Goal: Task Accomplishment & Management: Manage account settings

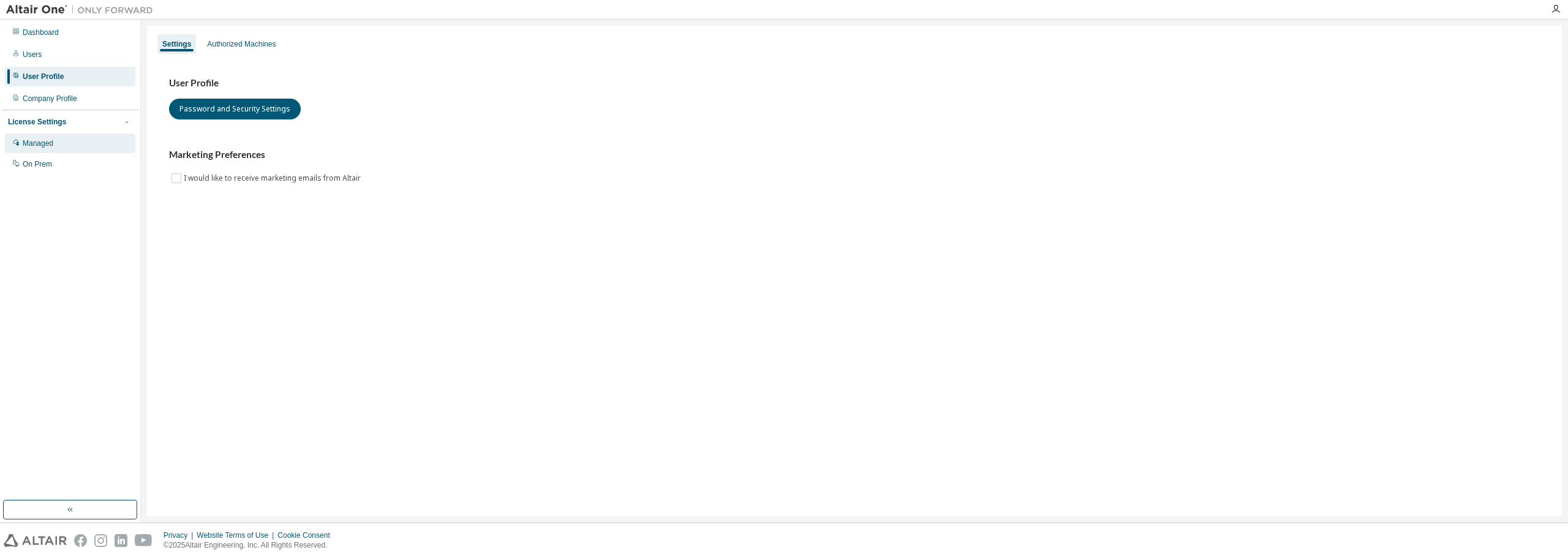
click at [57, 143] on div "Managed" at bounding box center [70, 144] width 130 height 20
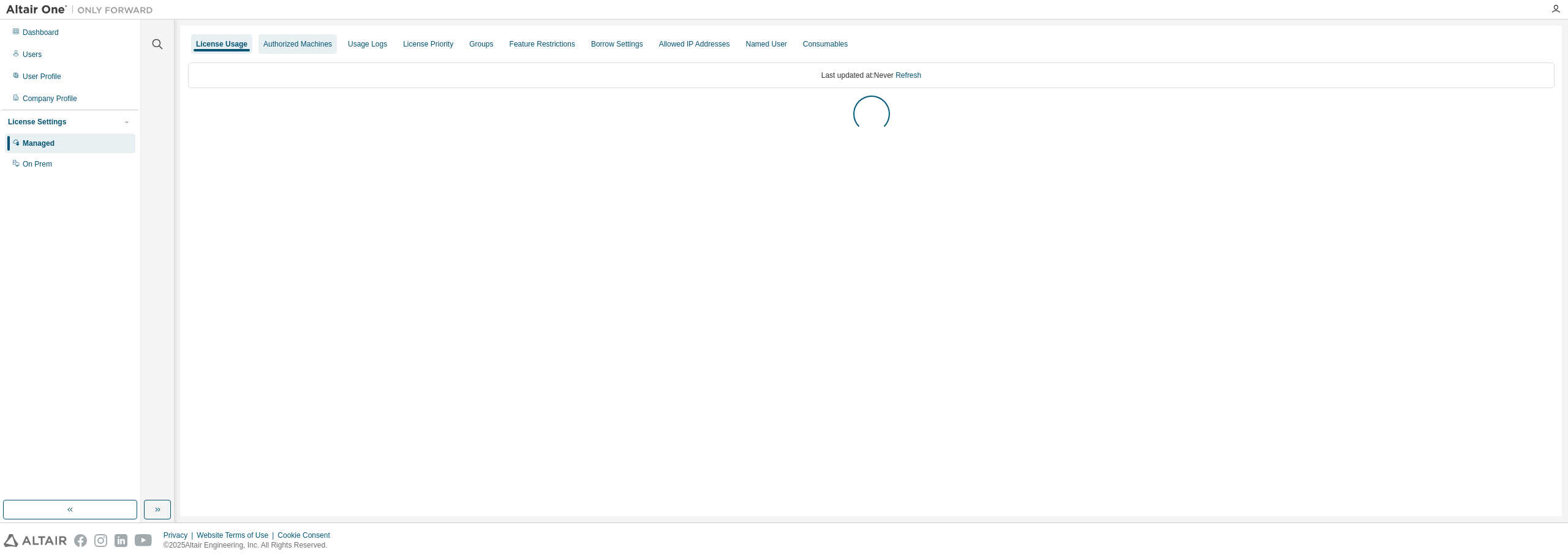
click at [292, 39] on div "Authorized Machines" at bounding box center [297, 44] width 69 height 10
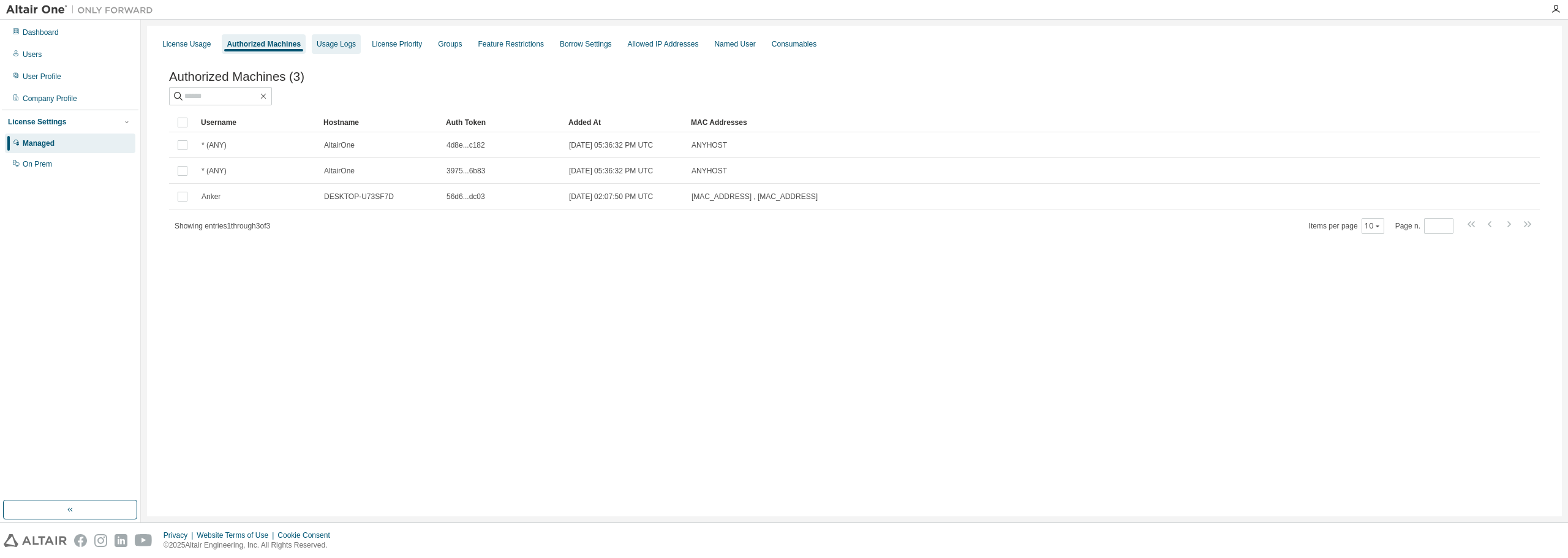
click at [333, 45] on div "Usage Logs" at bounding box center [336, 44] width 39 height 10
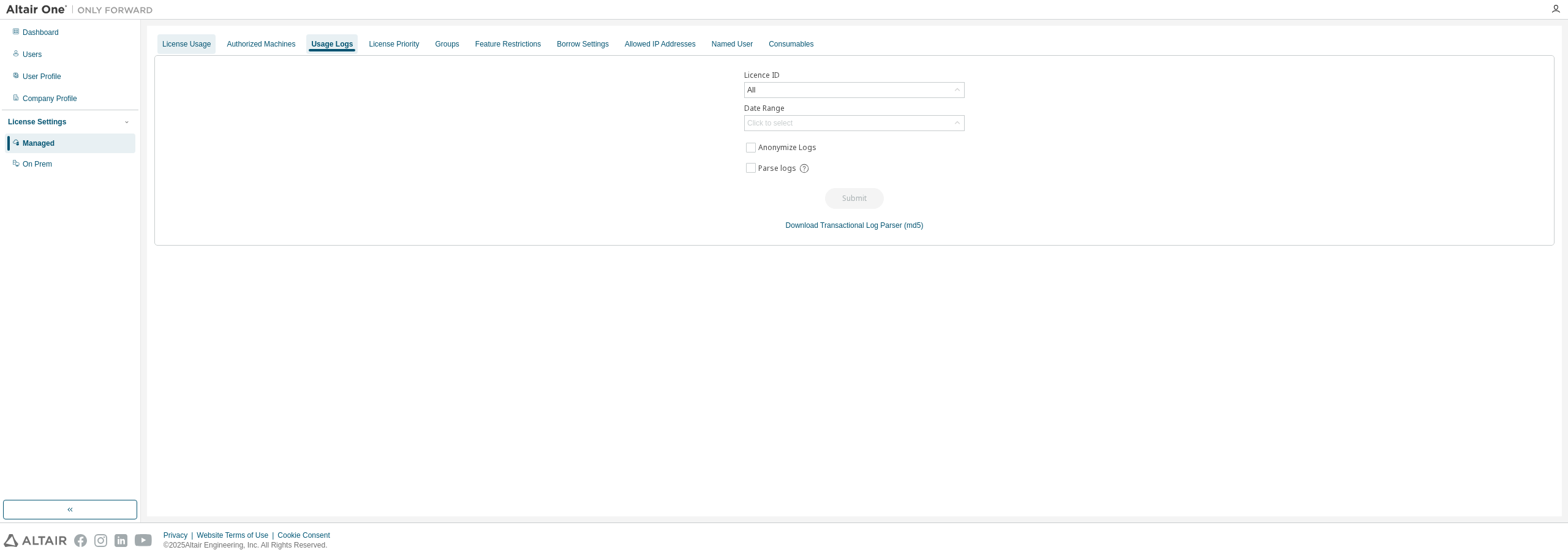
click at [195, 40] on div "License Usage" at bounding box center [186, 44] width 48 height 10
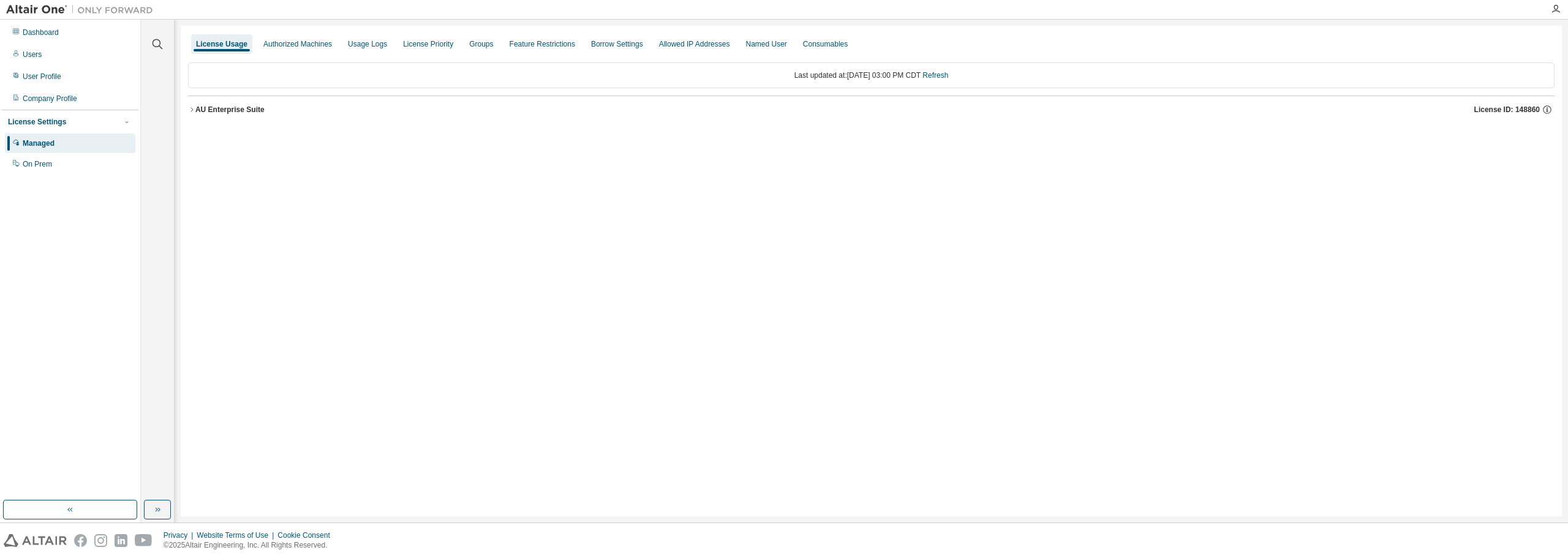
click at [196, 108] on div "AU Enterprise Suite" at bounding box center [230, 110] width 69 height 10
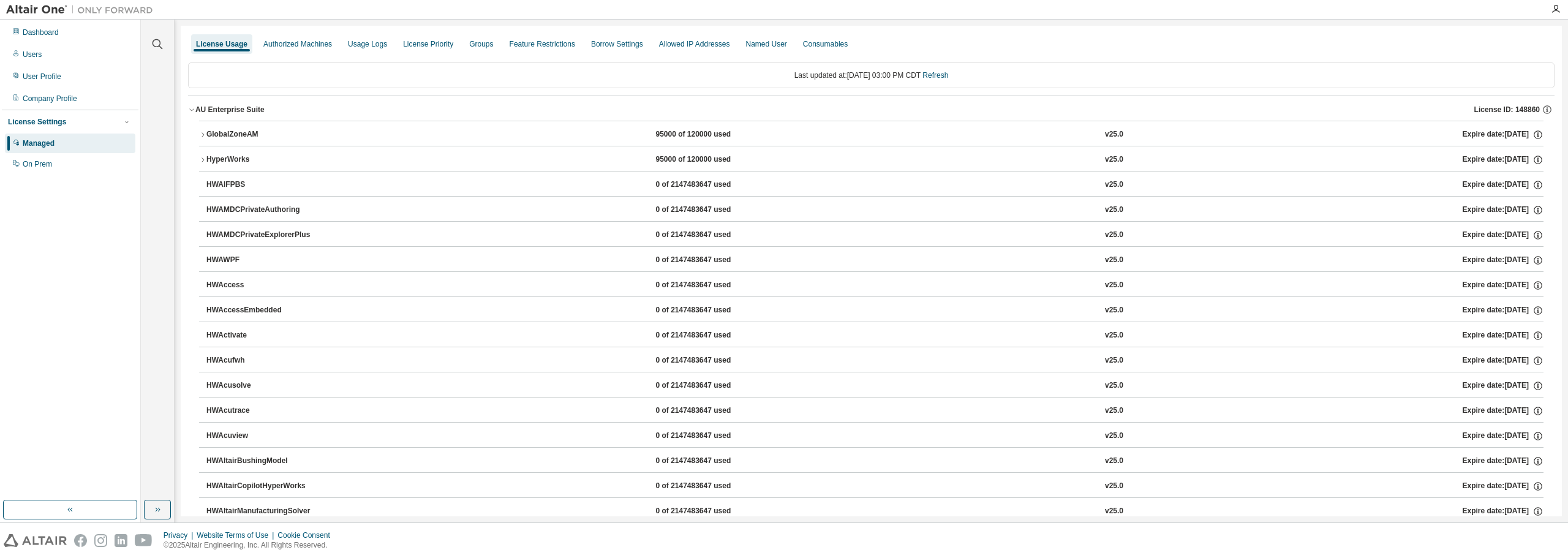
click at [200, 132] on icon "button" at bounding box center [203, 135] width 7 height 7
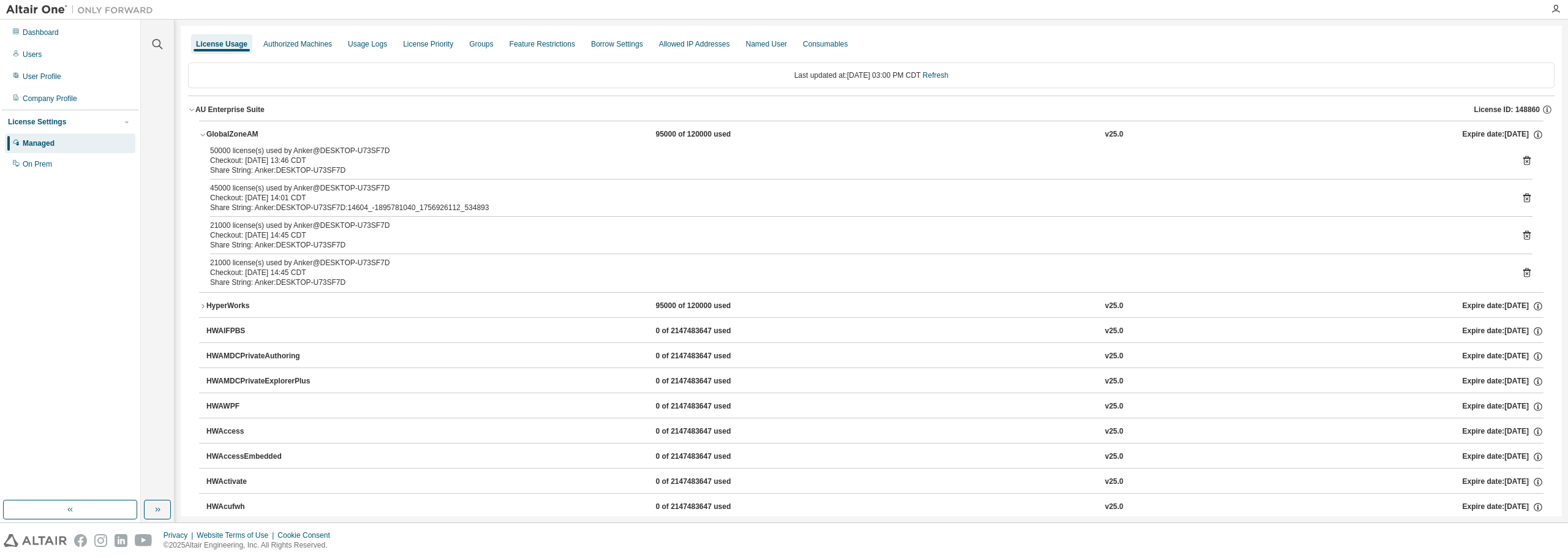
click at [1521, 159] on icon at bounding box center [1527, 161] width 11 height 11
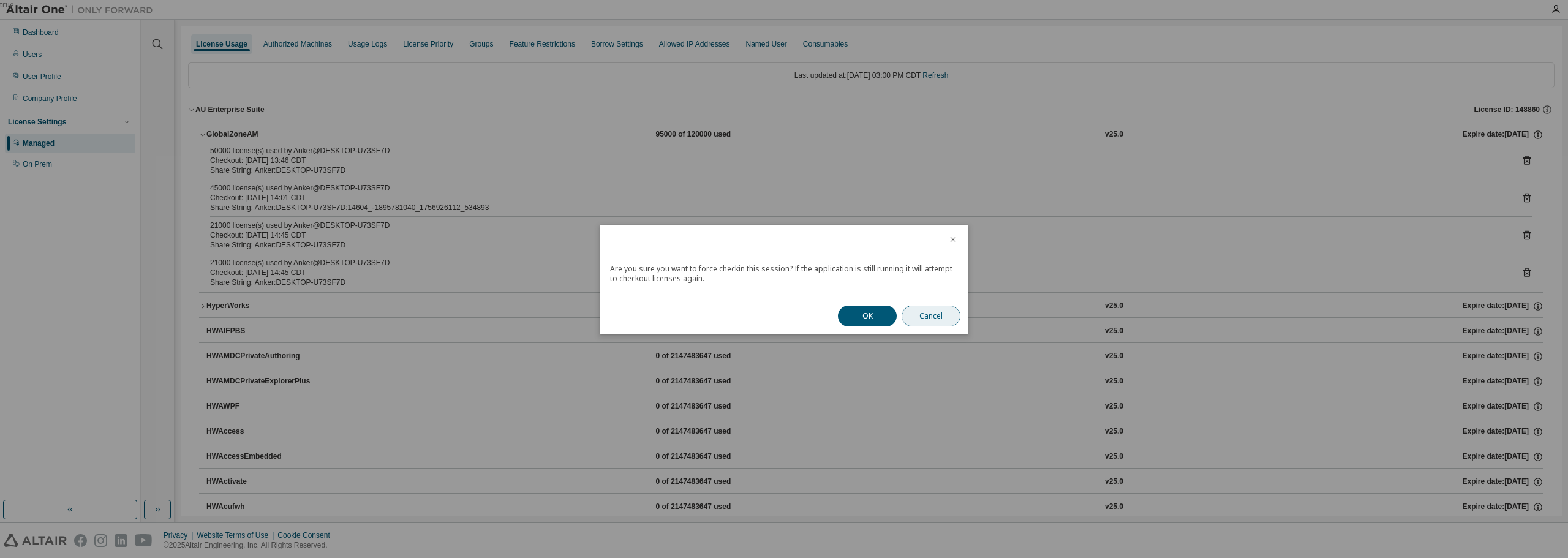
click at [941, 315] on button "Cancel" at bounding box center [931, 316] width 59 height 21
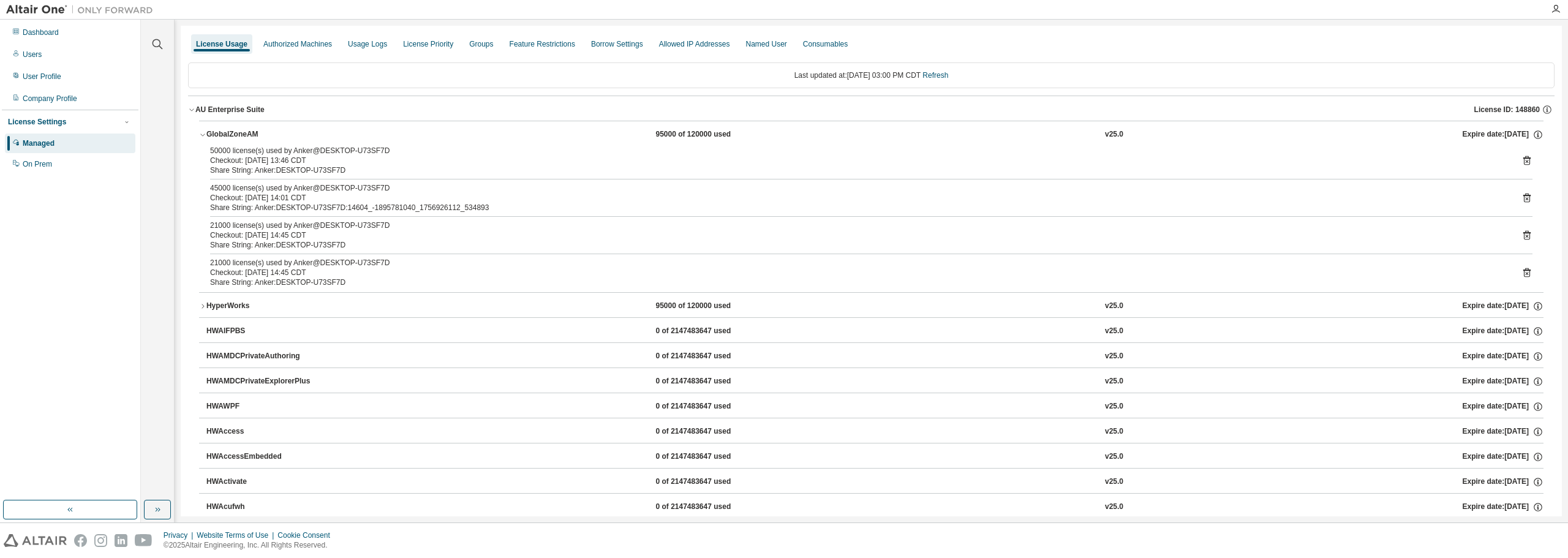
click at [203, 305] on icon "button" at bounding box center [203, 306] width 7 height 7
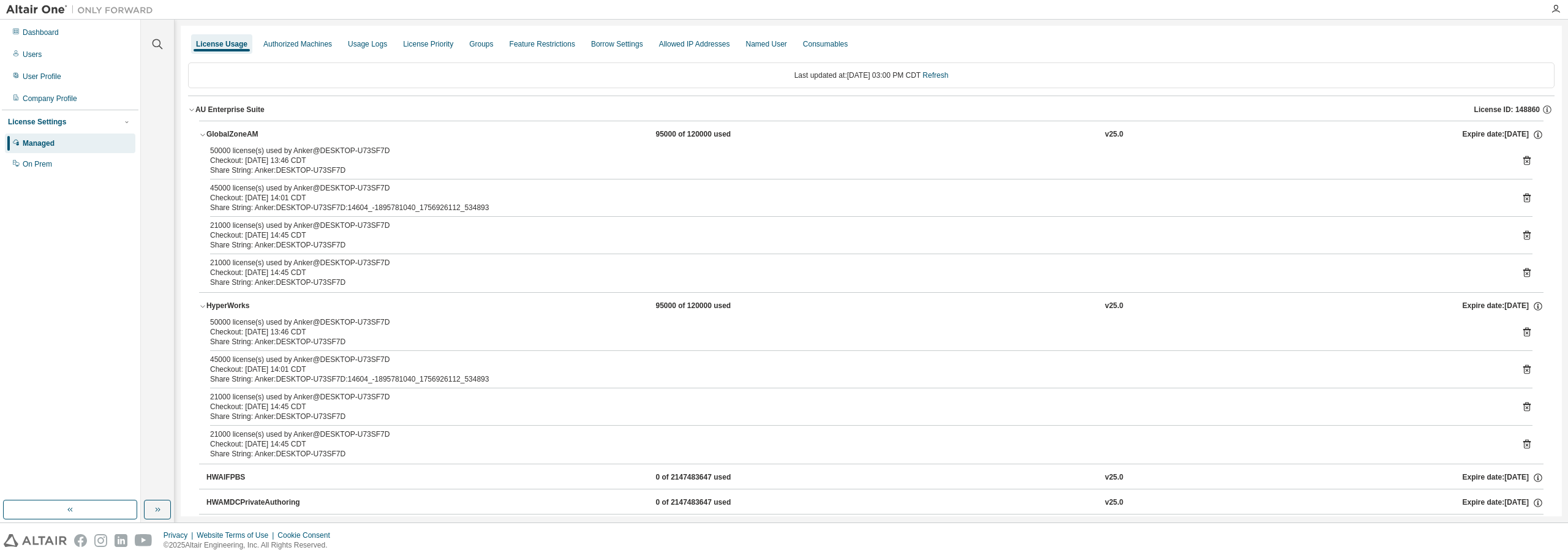
click at [1525, 332] on icon at bounding box center [1526, 333] width 3 height 3
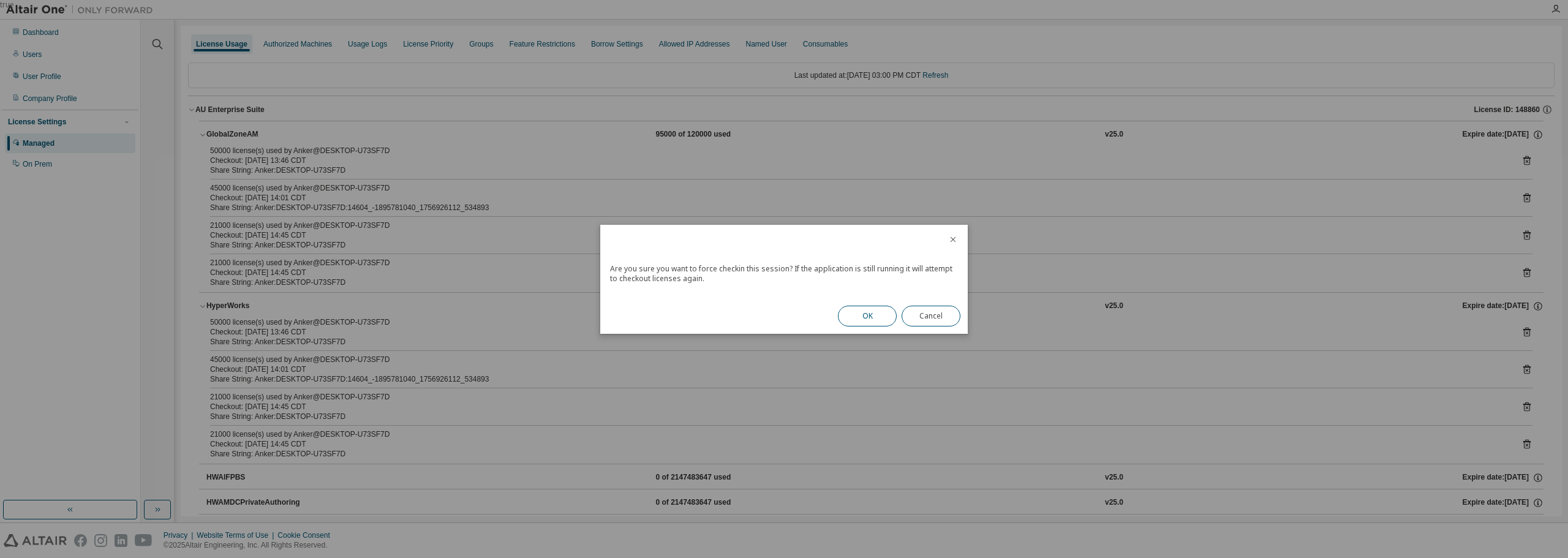
click at [878, 314] on button "OK" at bounding box center [867, 316] width 59 height 21
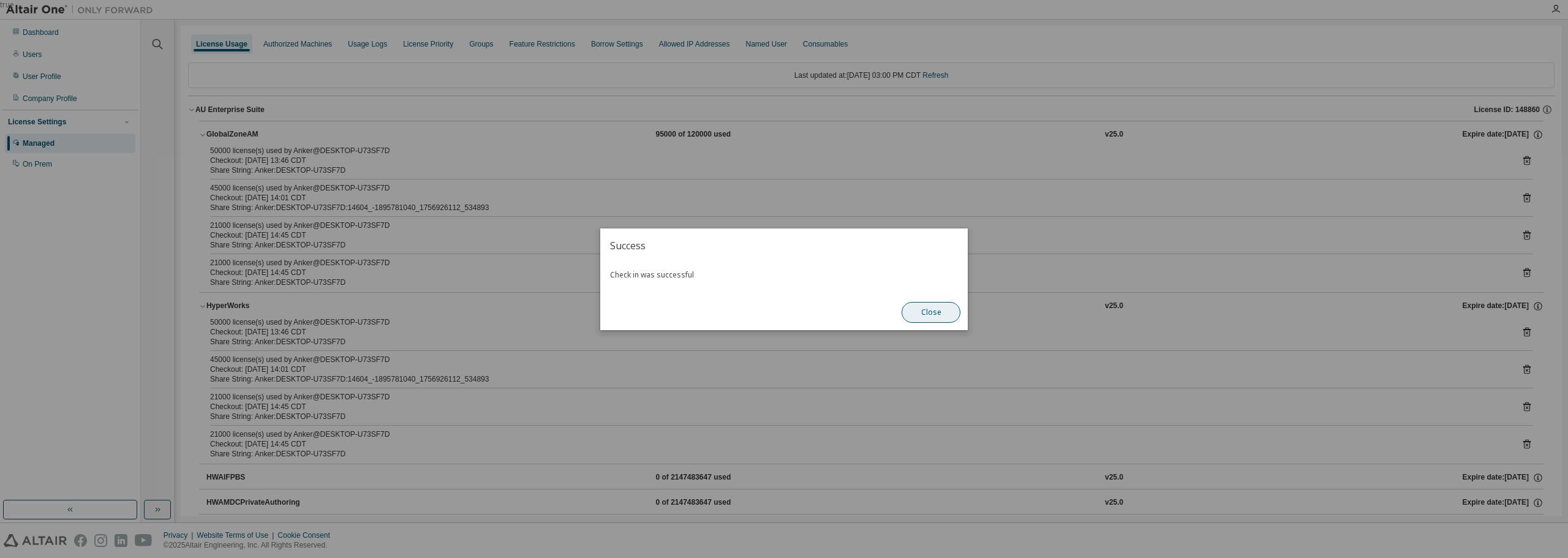
click at [936, 315] on button "Close" at bounding box center [931, 312] width 59 height 21
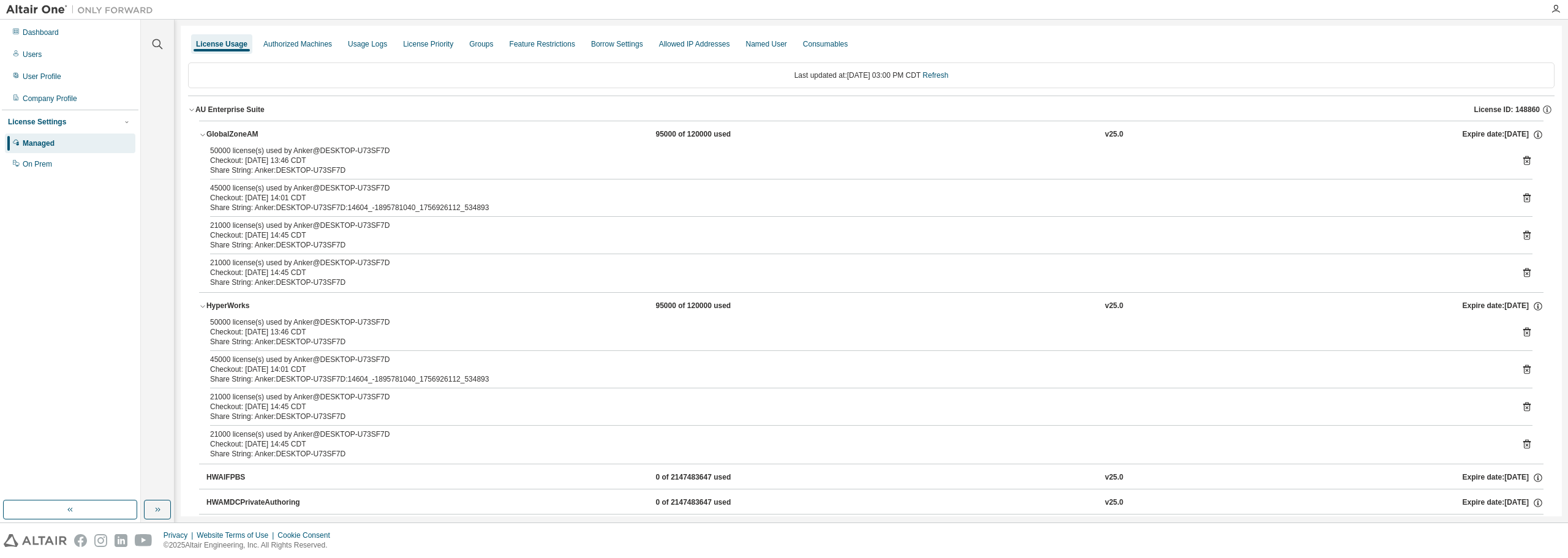
click at [1525, 333] on icon at bounding box center [1526, 333] width 3 height 3
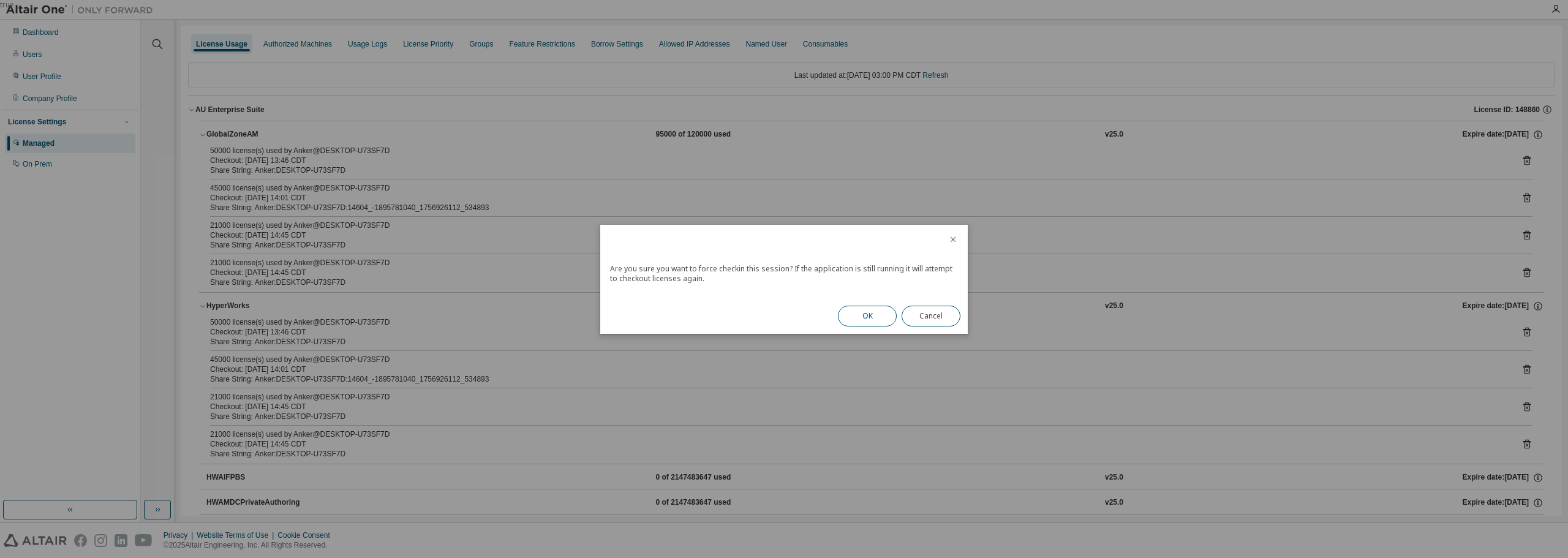
click at [863, 319] on button "OK" at bounding box center [867, 316] width 59 height 21
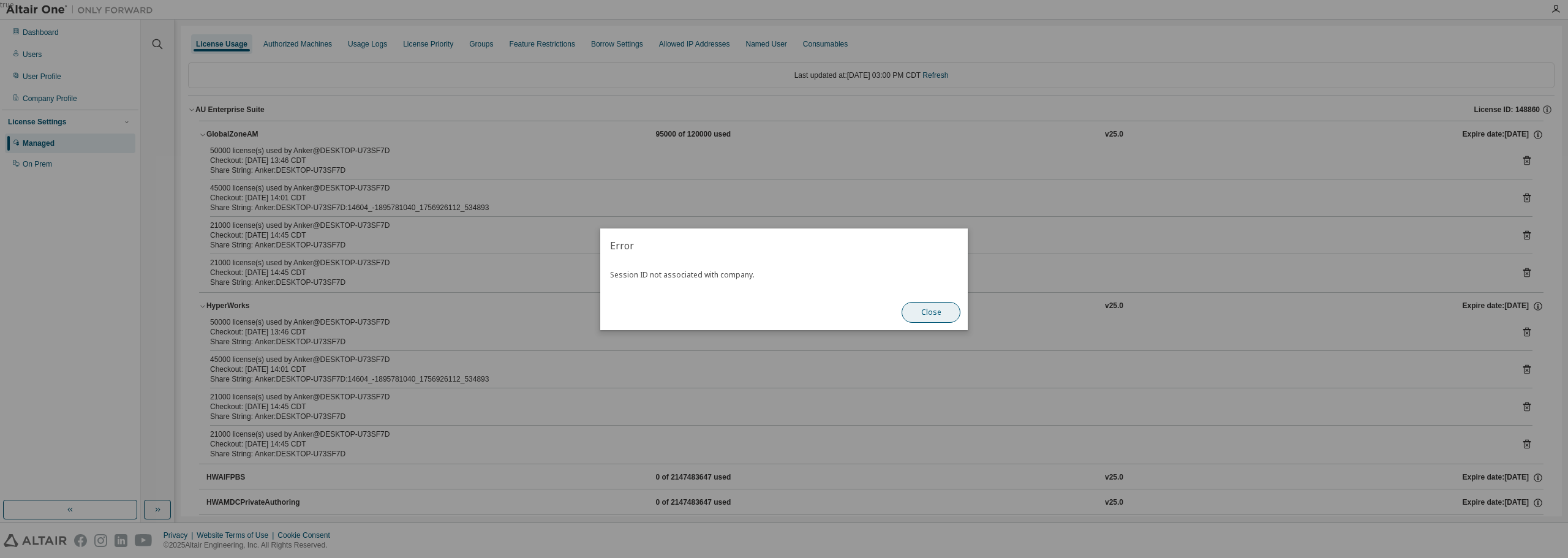
click at [927, 314] on button "Close" at bounding box center [931, 312] width 59 height 21
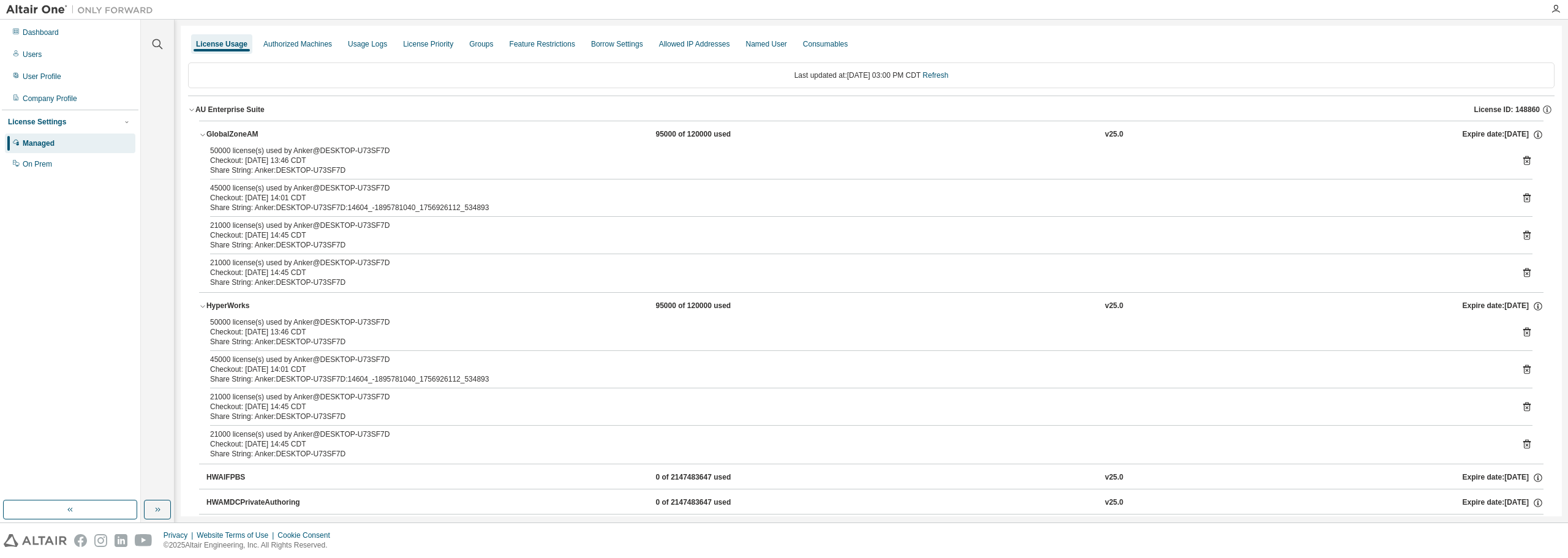
click at [1521, 369] on icon at bounding box center [1527, 370] width 11 height 11
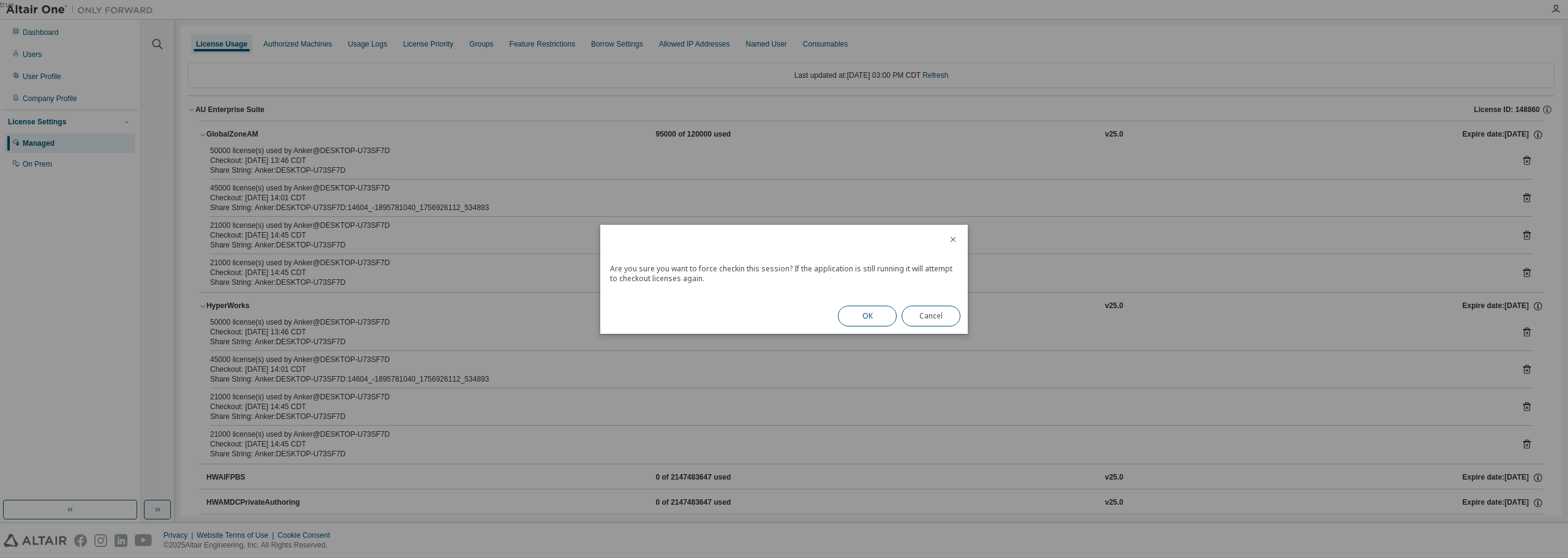
click at [881, 321] on button "OK" at bounding box center [867, 316] width 59 height 21
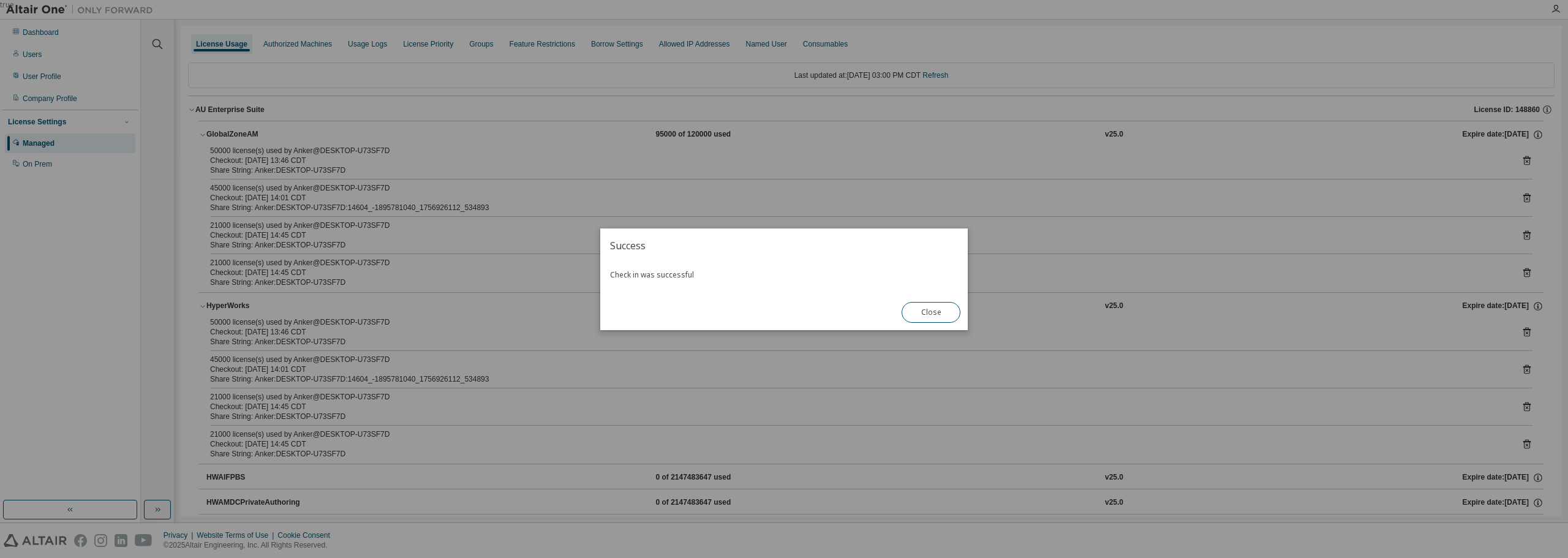
click at [942, 310] on button "Close" at bounding box center [931, 312] width 59 height 21
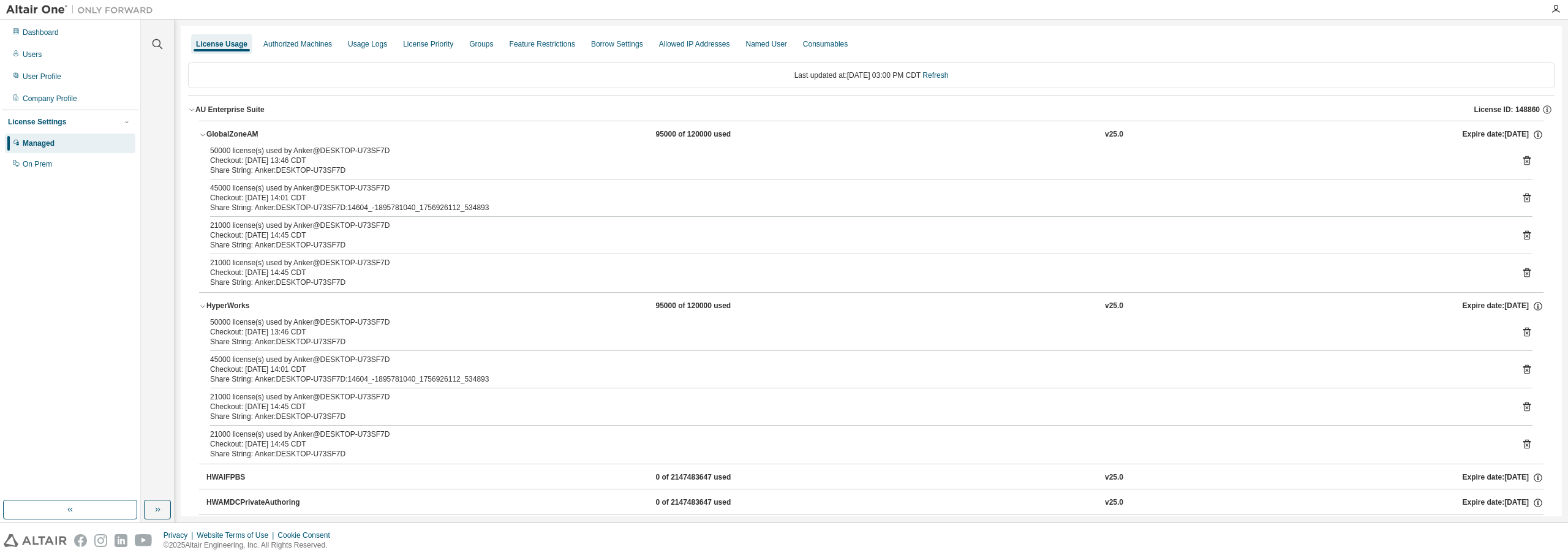
click at [1521, 443] on icon at bounding box center [1527, 444] width 11 height 11
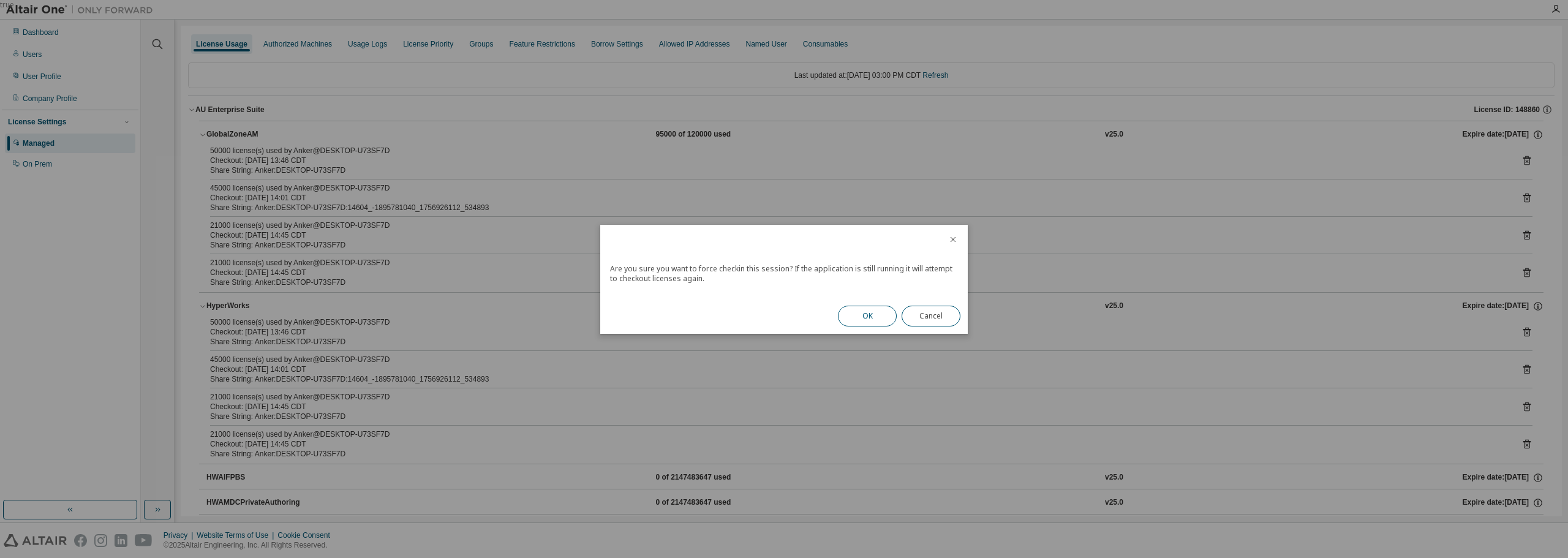
click at [868, 313] on button "OK" at bounding box center [867, 316] width 59 height 21
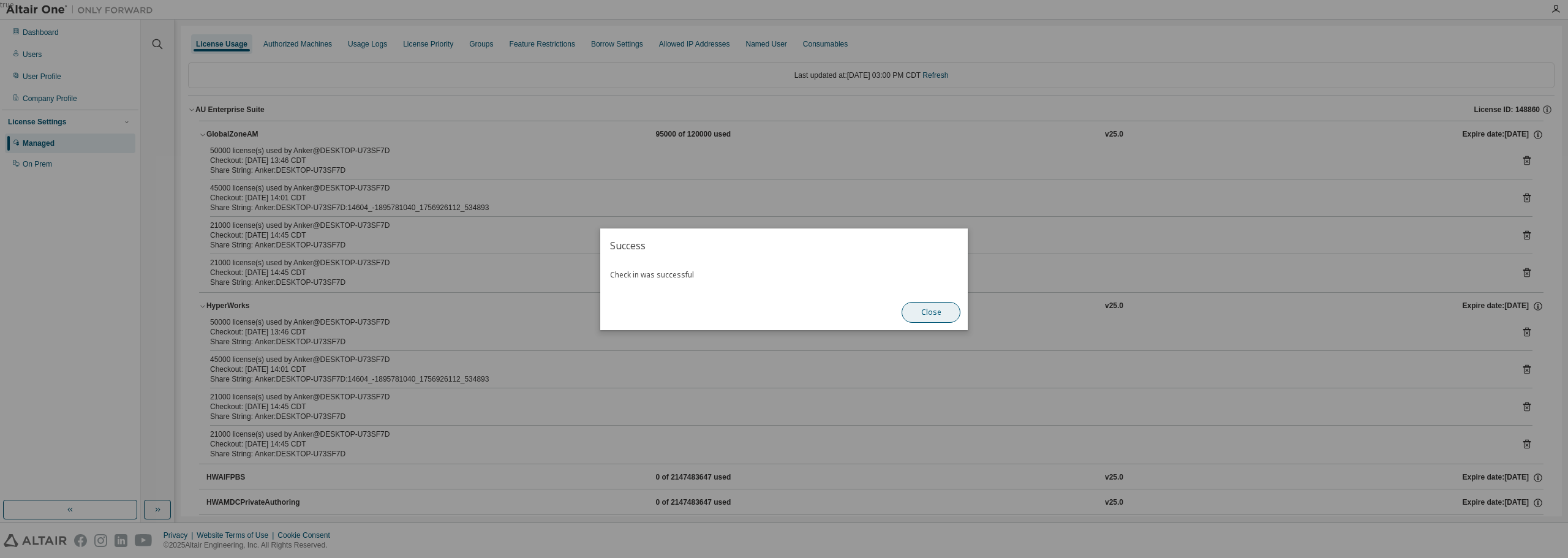
click at [930, 307] on button "Close" at bounding box center [931, 312] width 59 height 21
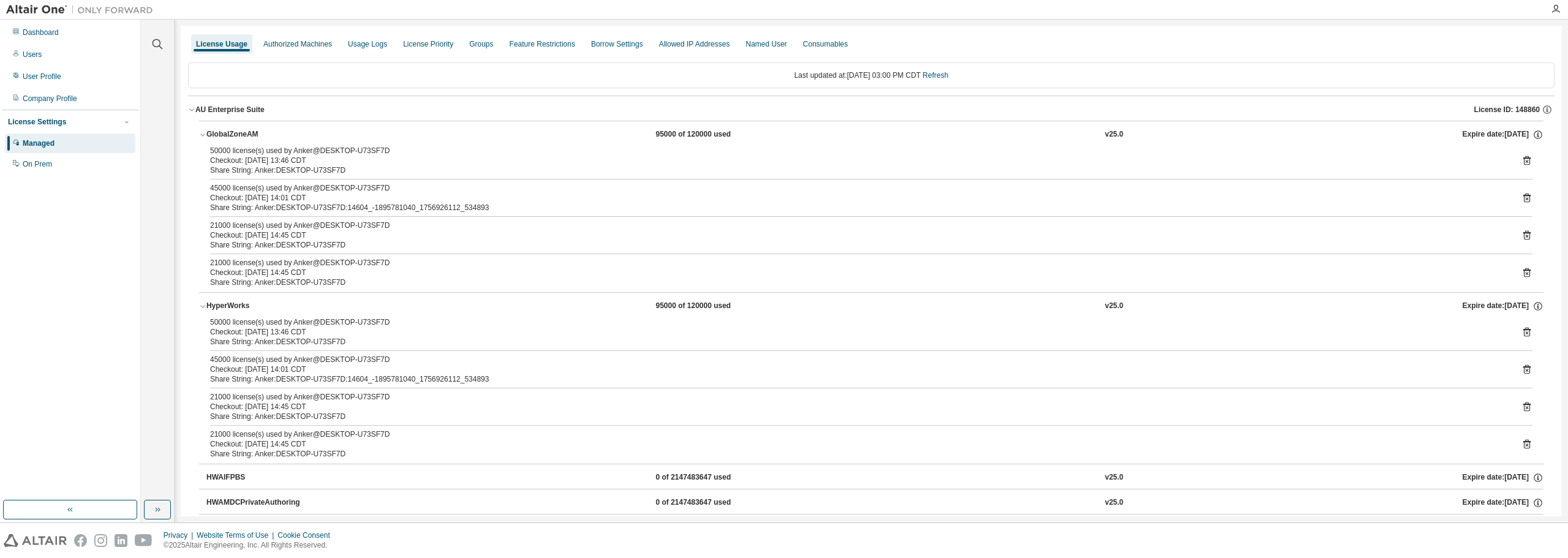
click at [1521, 402] on icon at bounding box center [1527, 406] width 11 height 11
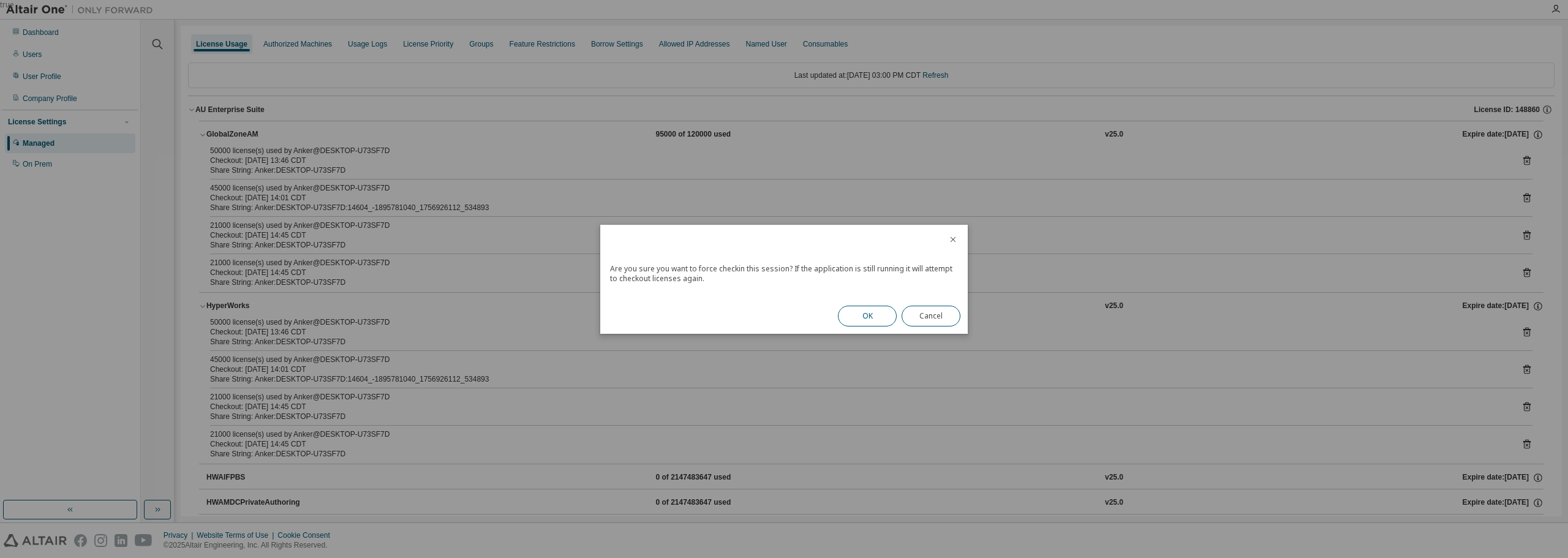
click at [873, 319] on button "OK" at bounding box center [867, 316] width 59 height 21
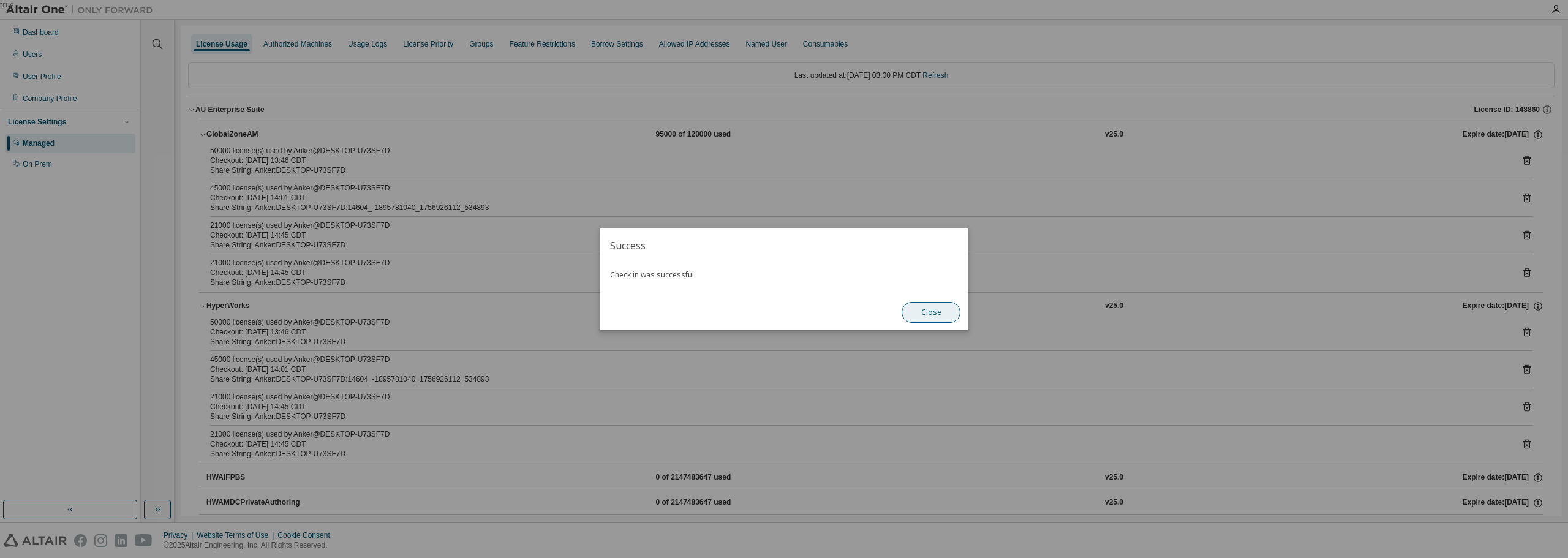
click at [944, 322] on div "Close" at bounding box center [931, 312] width 74 height 35
click at [945, 305] on button "Close" at bounding box center [931, 312] width 59 height 21
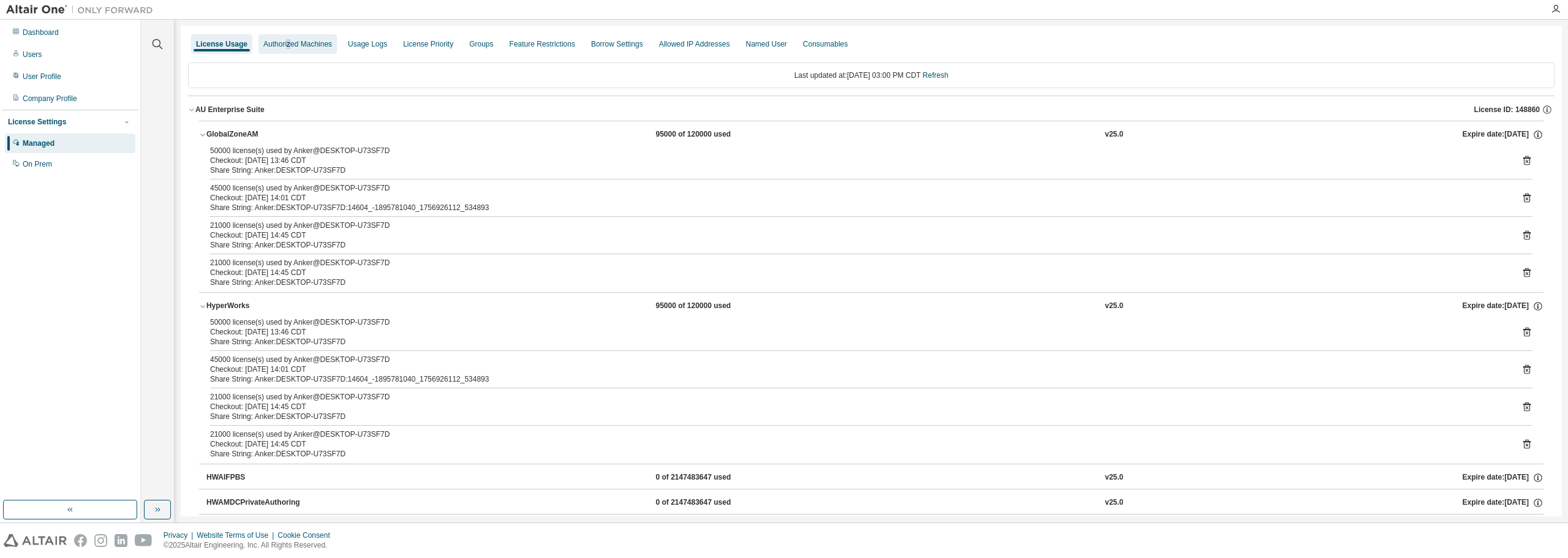
click at [286, 46] on div "Authorized Machines" at bounding box center [297, 44] width 69 height 10
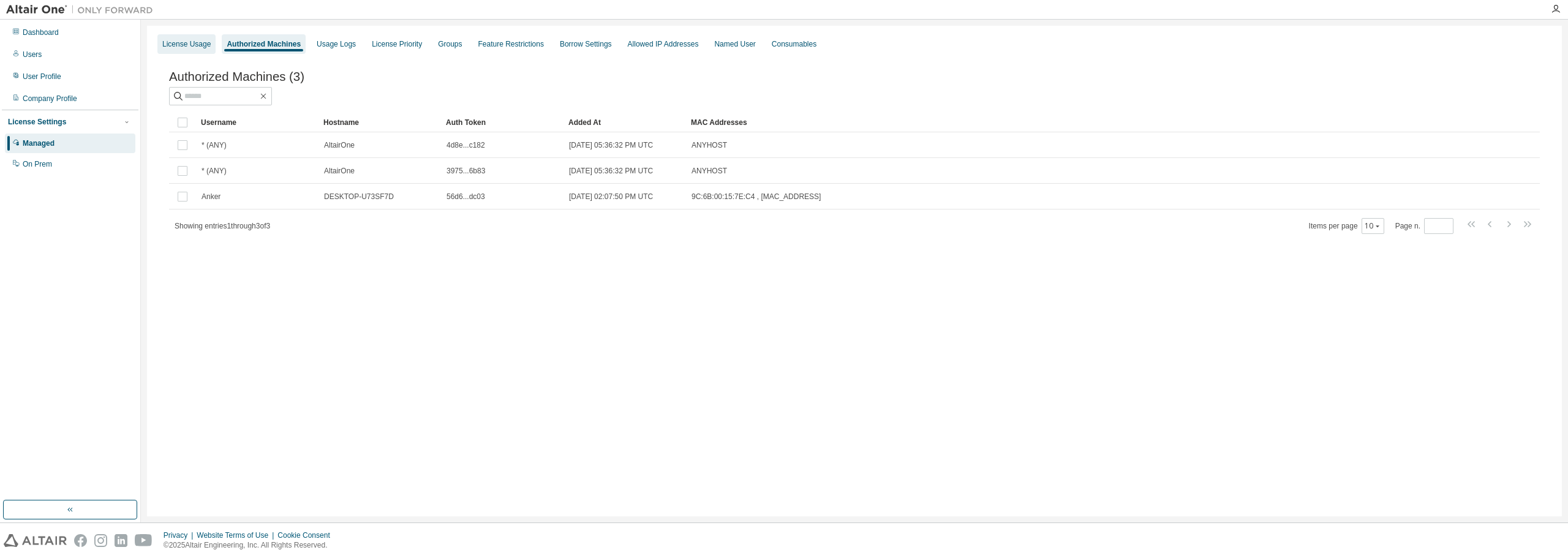
click at [191, 39] on div "License Usage" at bounding box center [186, 44] width 48 height 10
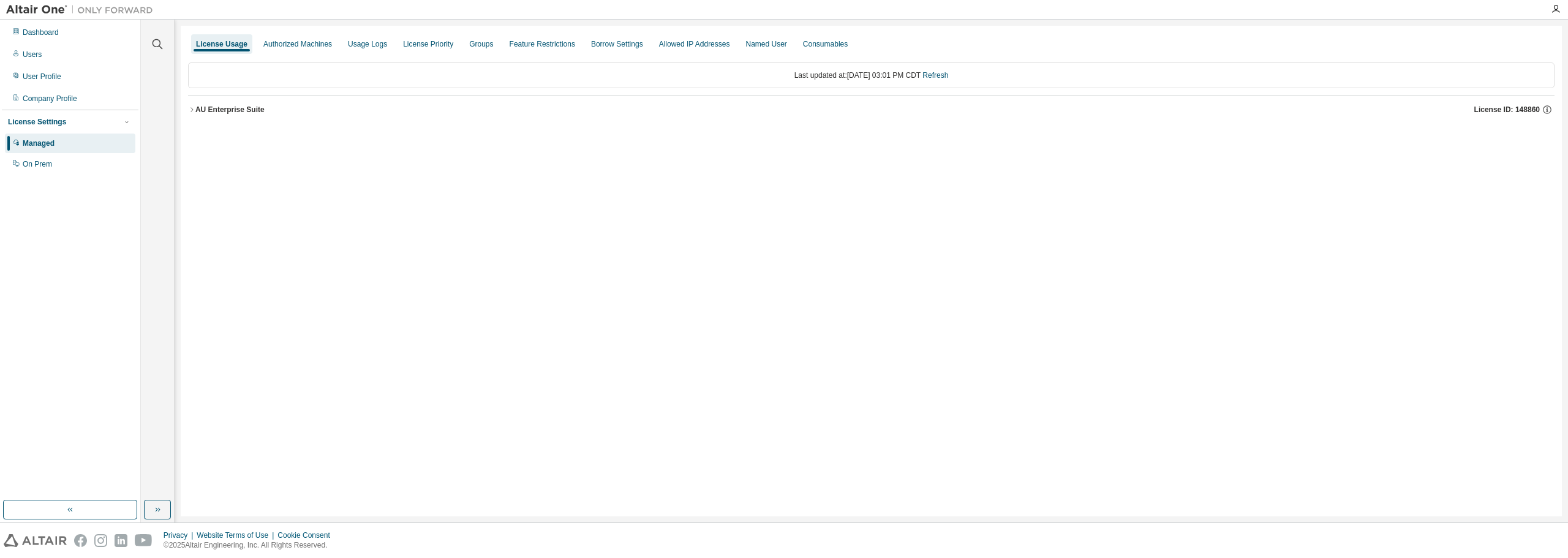
click at [191, 108] on icon "button" at bounding box center [192, 110] width 7 height 7
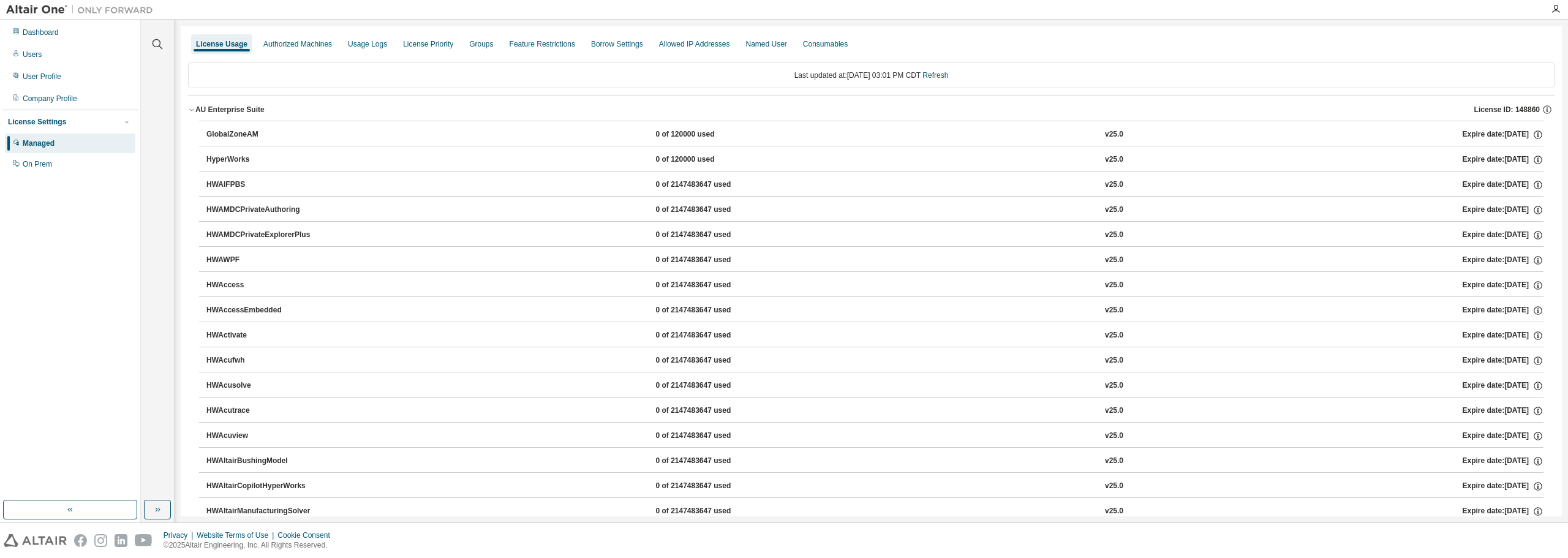
click at [223, 43] on div "License Usage" at bounding box center [222, 44] width 52 height 10
click at [948, 74] on link "Refresh" at bounding box center [935, 75] width 25 height 8
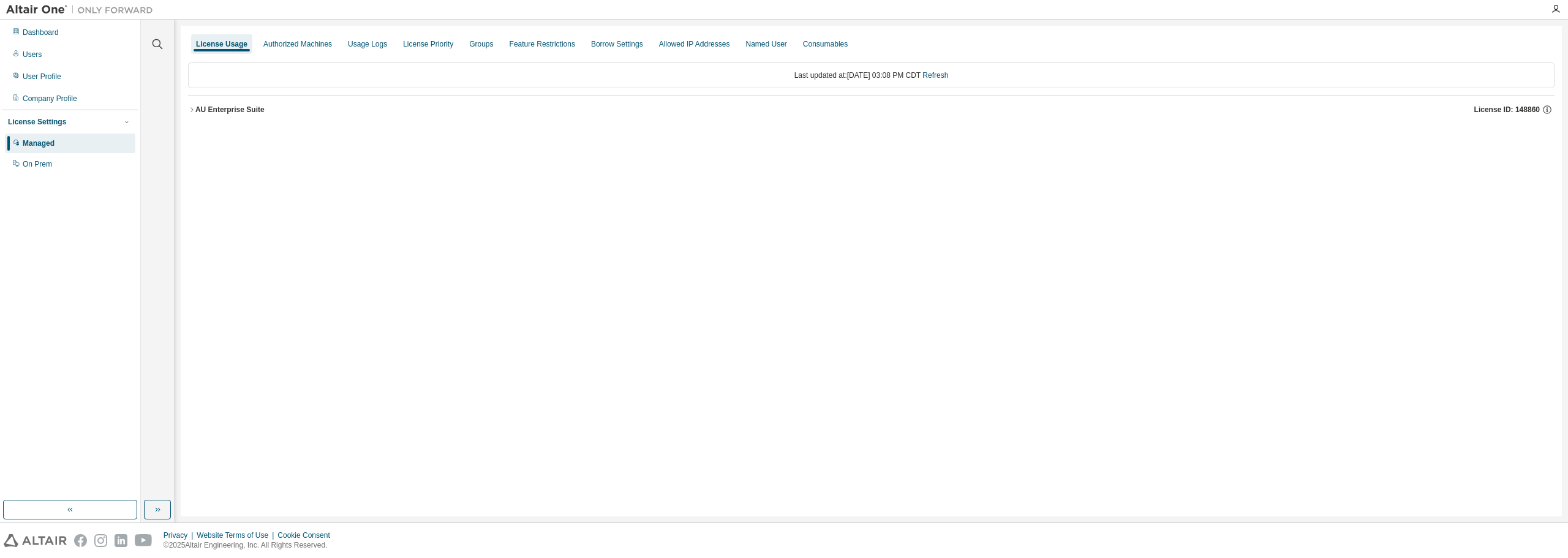
click at [193, 111] on icon "button" at bounding box center [192, 110] width 7 height 7
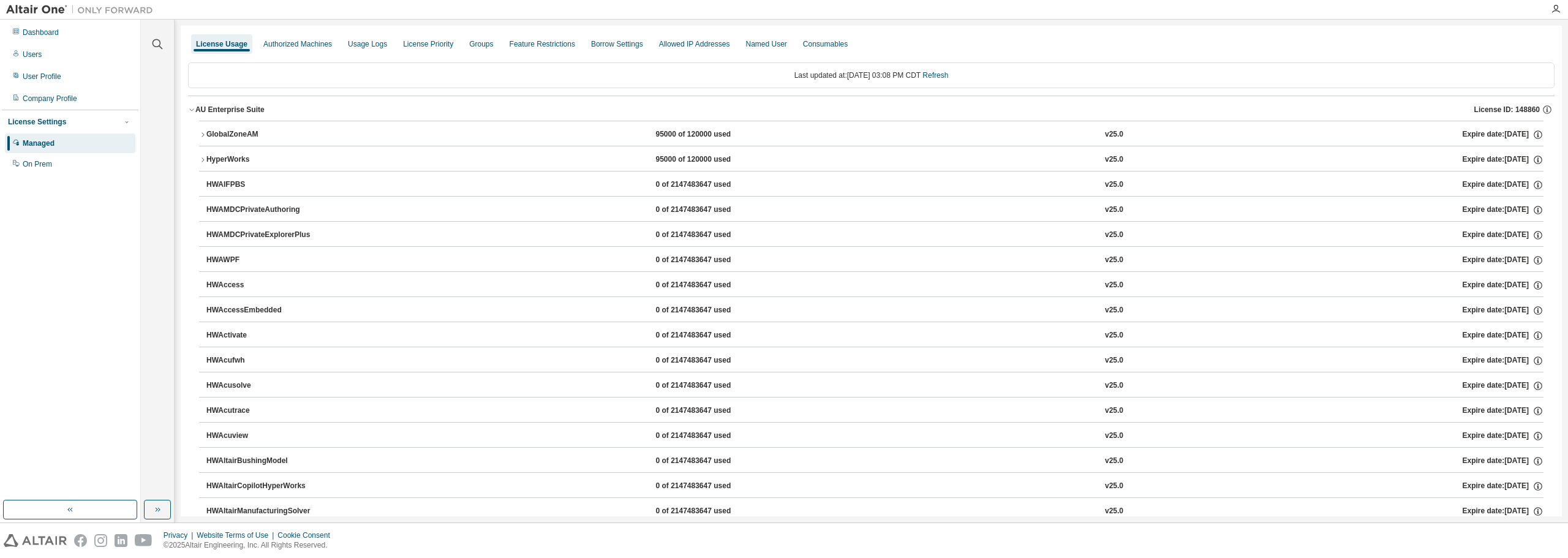
click at [205, 134] on icon "button" at bounding box center [203, 135] width 7 height 7
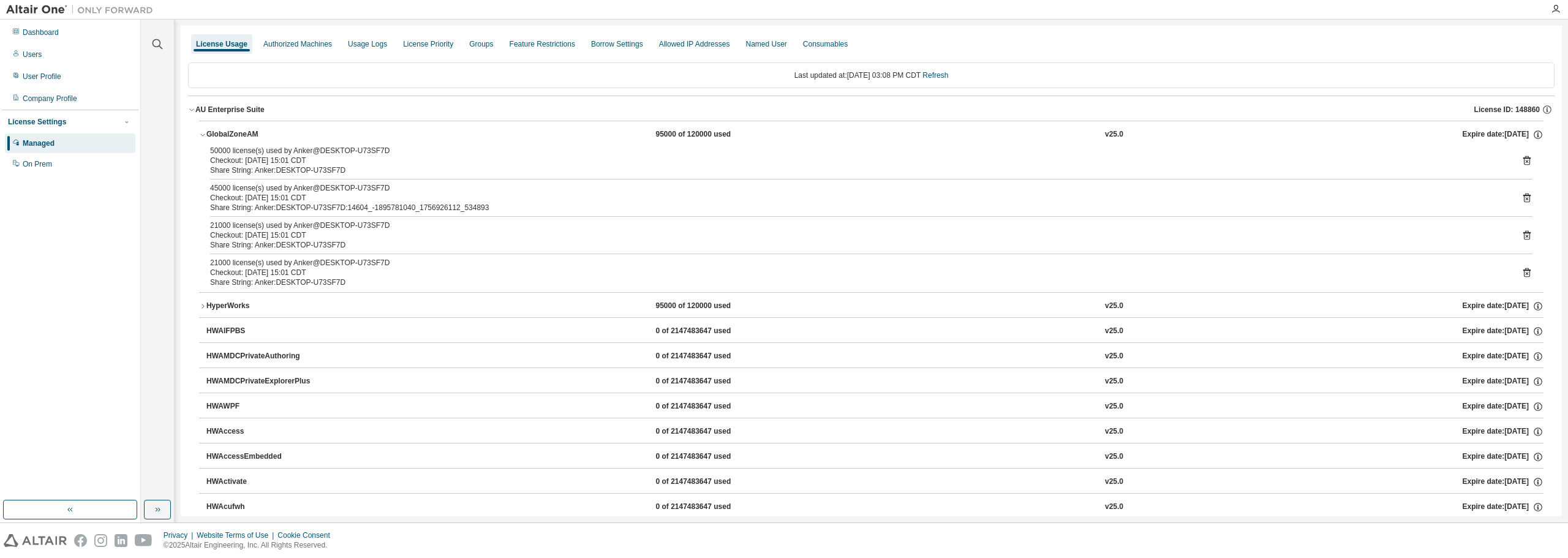
click at [171, 216] on div "Clear all Collapse on share string Yes No Only used licenses Yes No Only my usa…" at bounding box center [158, 260] width 30 height 477
click at [205, 306] on icon "button" at bounding box center [203, 306] width 7 height 7
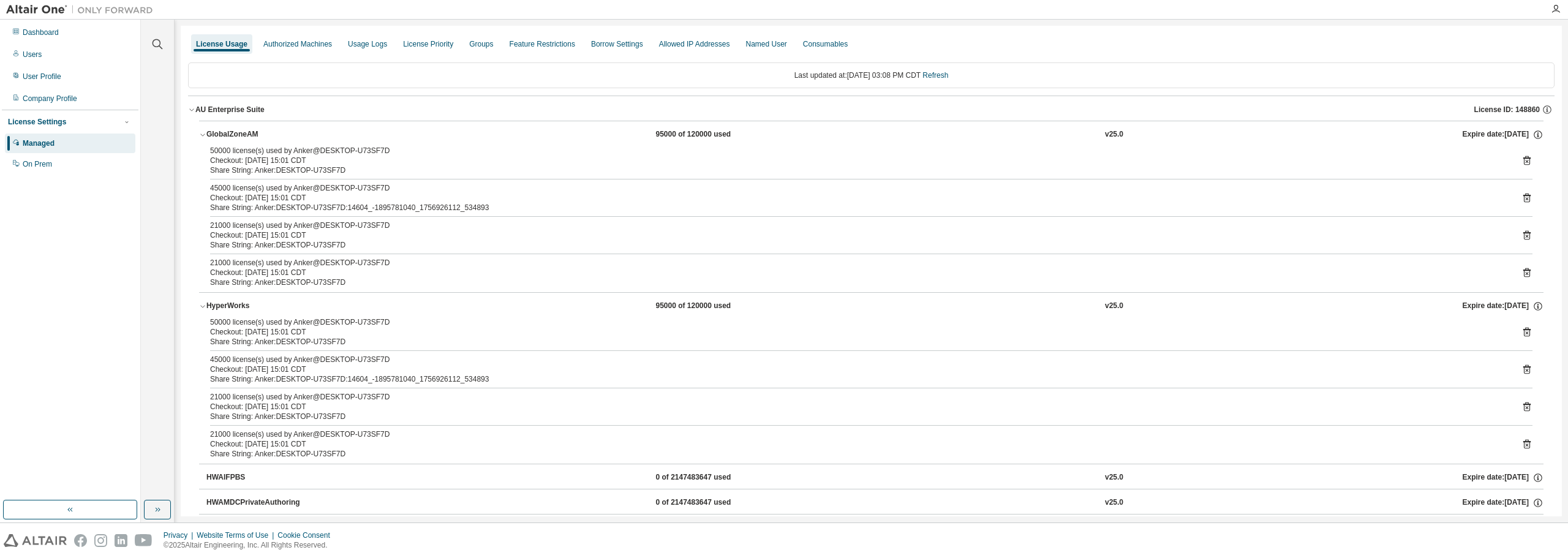
click at [1515, 159] on div "50000 license(s) used by Anker@DESKTOP-U73SF7D Checkout: 2025-09-03 15:01 CDT S…" at bounding box center [871, 161] width 1322 height 30
click at [1523, 158] on icon at bounding box center [1527, 161] width 7 height 9
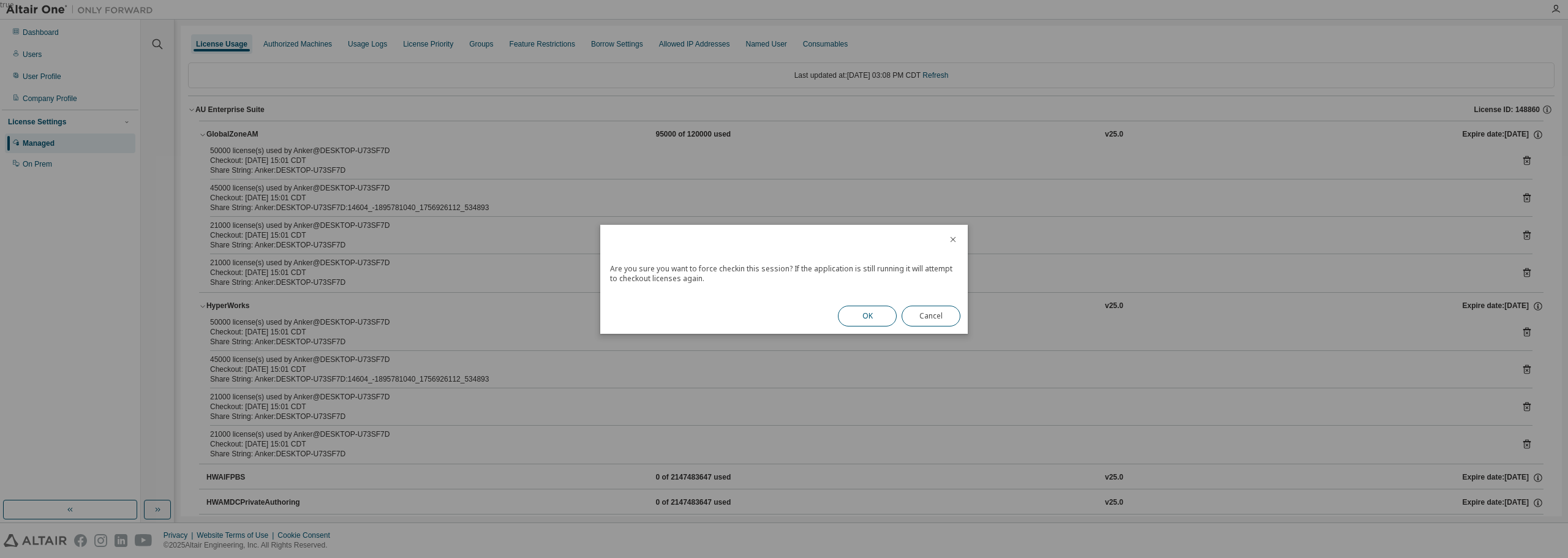
click at [863, 321] on button "OK" at bounding box center [867, 316] width 59 height 21
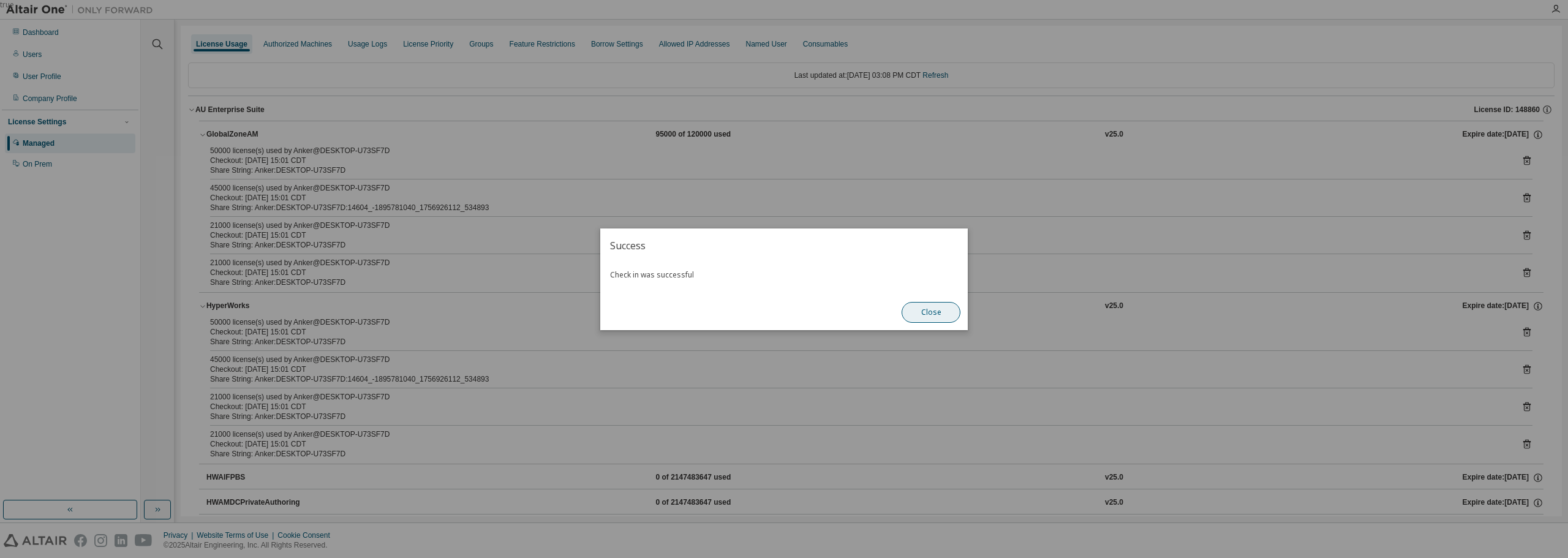
drag, startPoint x: 943, startPoint y: 310, endPoint x: 1454, endPoint y: 139, distance: 538.9
click at [943, 310] on button "Close" at bounding box center [931, 312] width 59 height 21
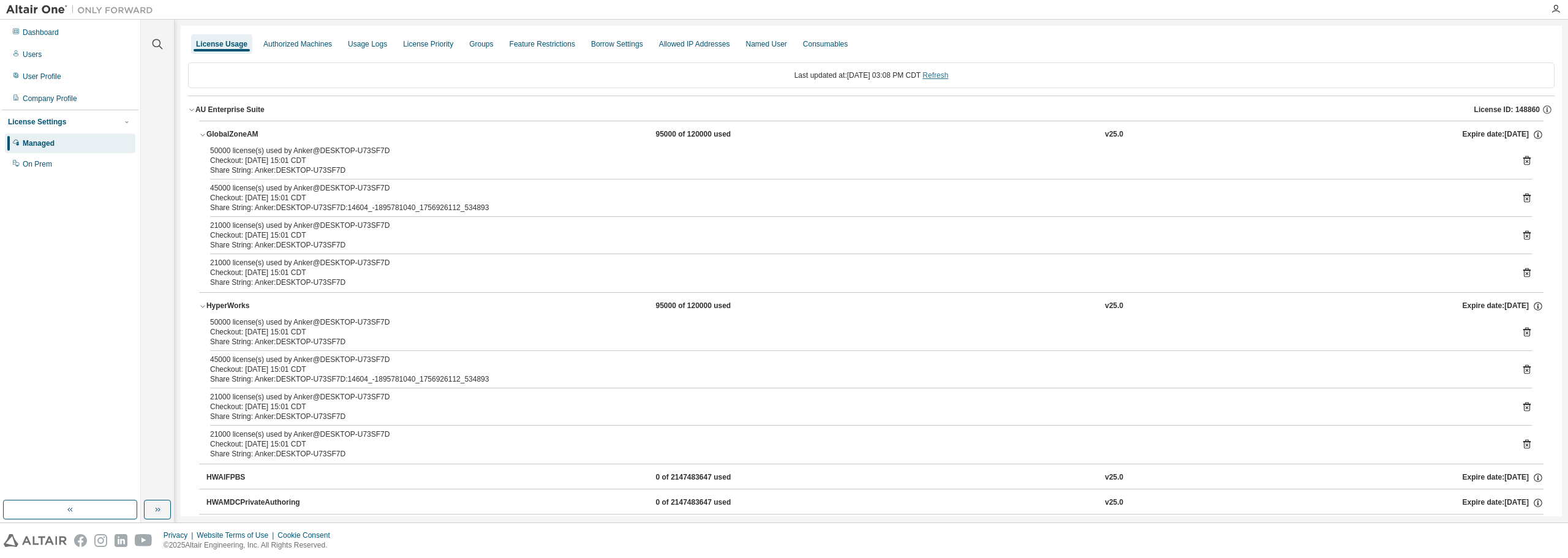
click at [946, 72] on link "Refresh" at bounding box center [935, 75] width 25 height 8
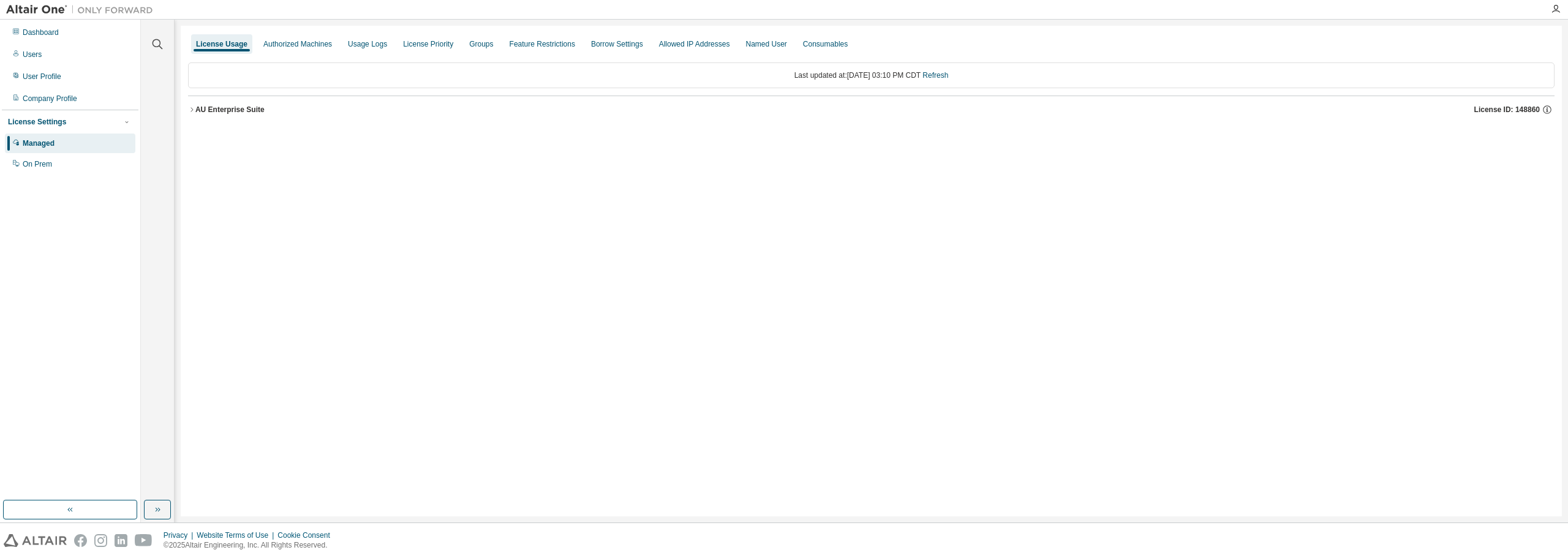
click at [195, 111] on div "AU Enterprise Suite" at bounding box center [230, 110] width 69 height 10
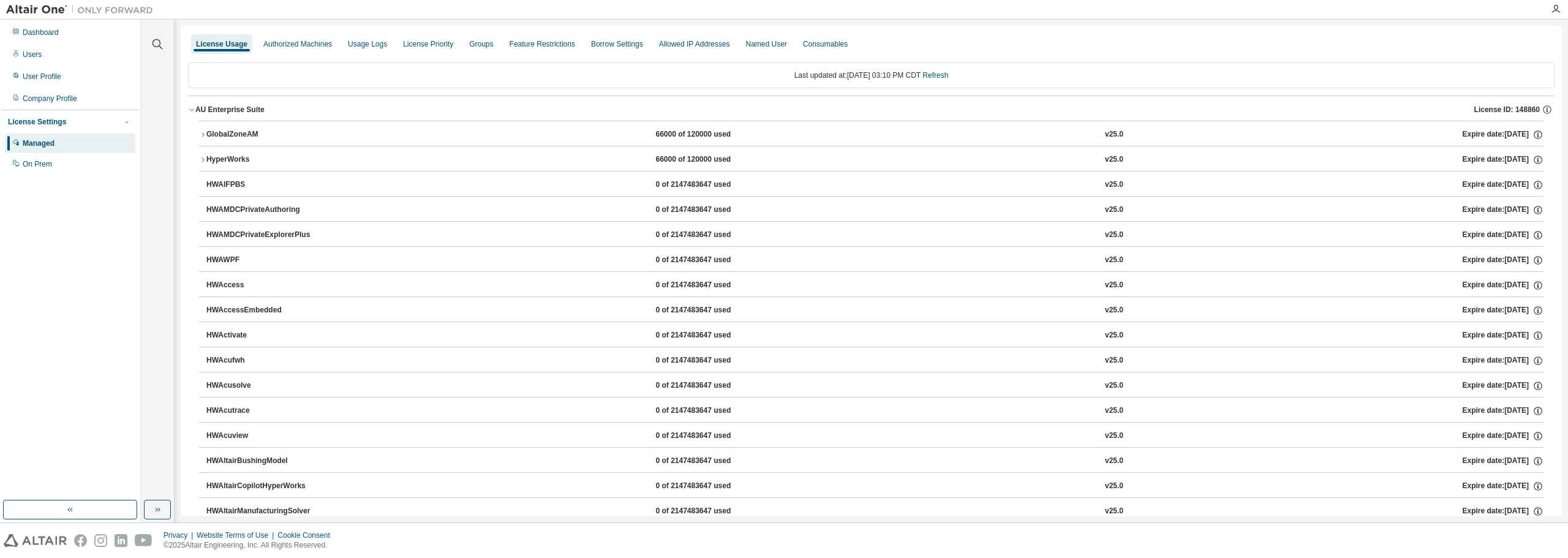
click at [200, 132] on icon "button" at bounding box center [203, 135] width 7 height 7
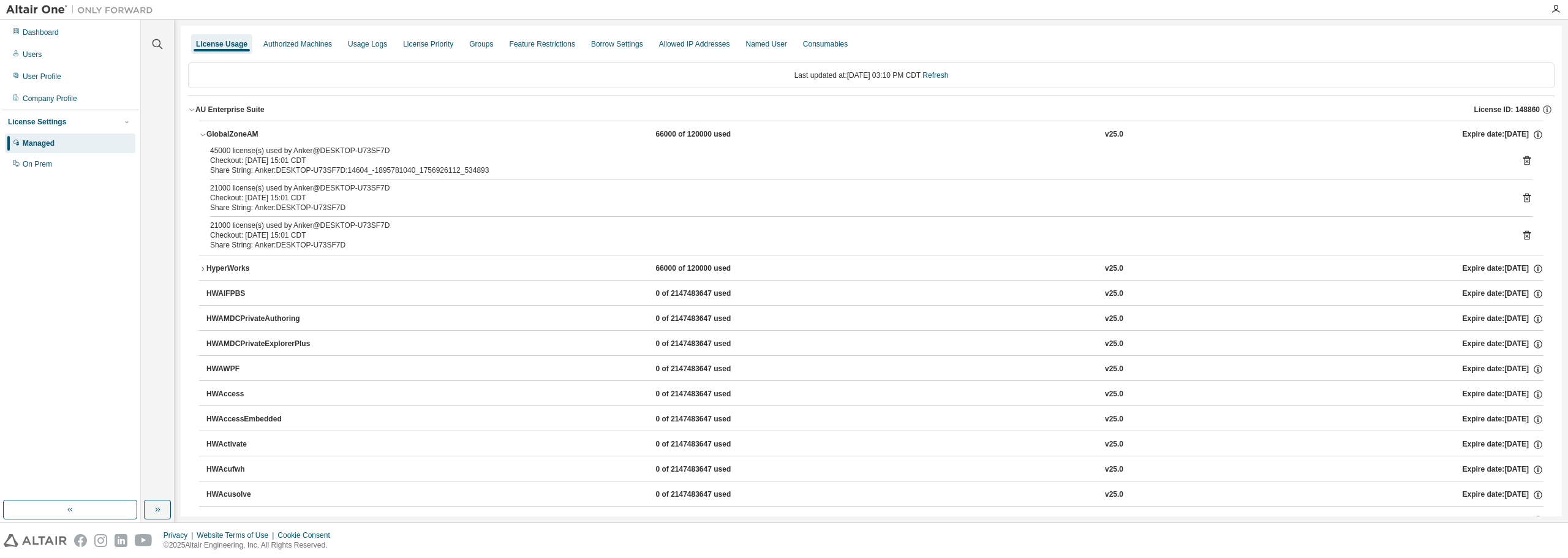
click at [1521, 159] on icon at bounding box center [1527, 161] width 11 height 11
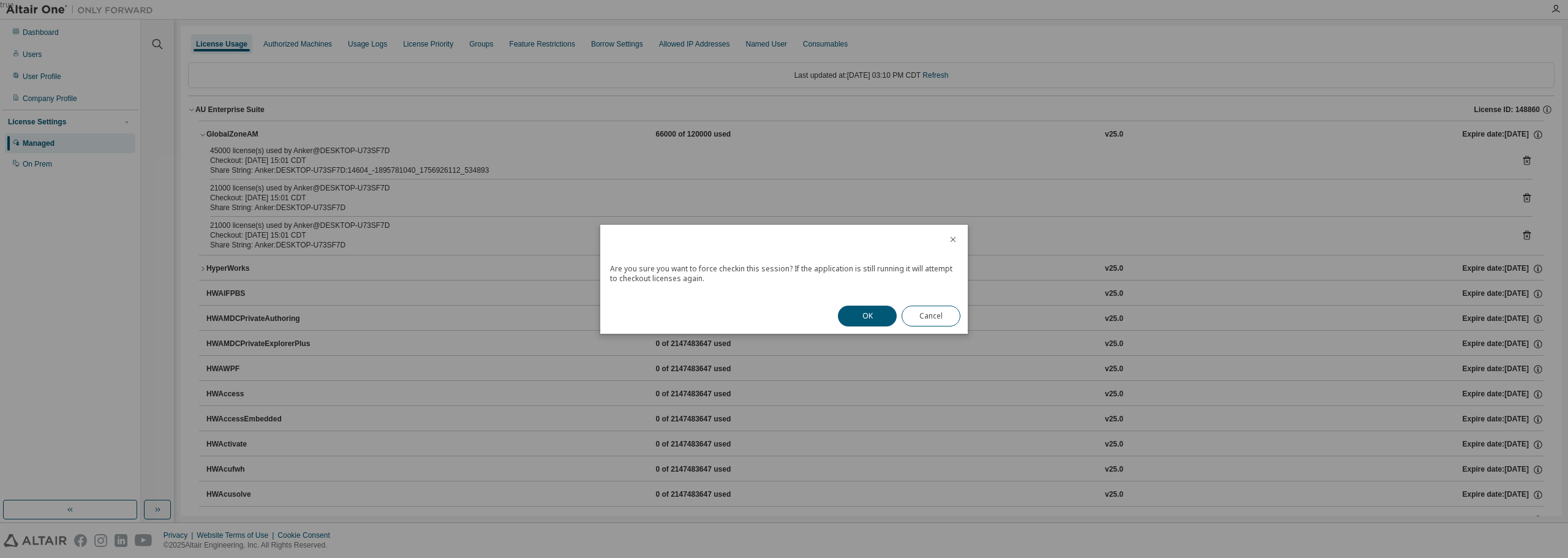
click at [865, 314] on button "OK" at bounding box center [867, 316] width 59 height 21
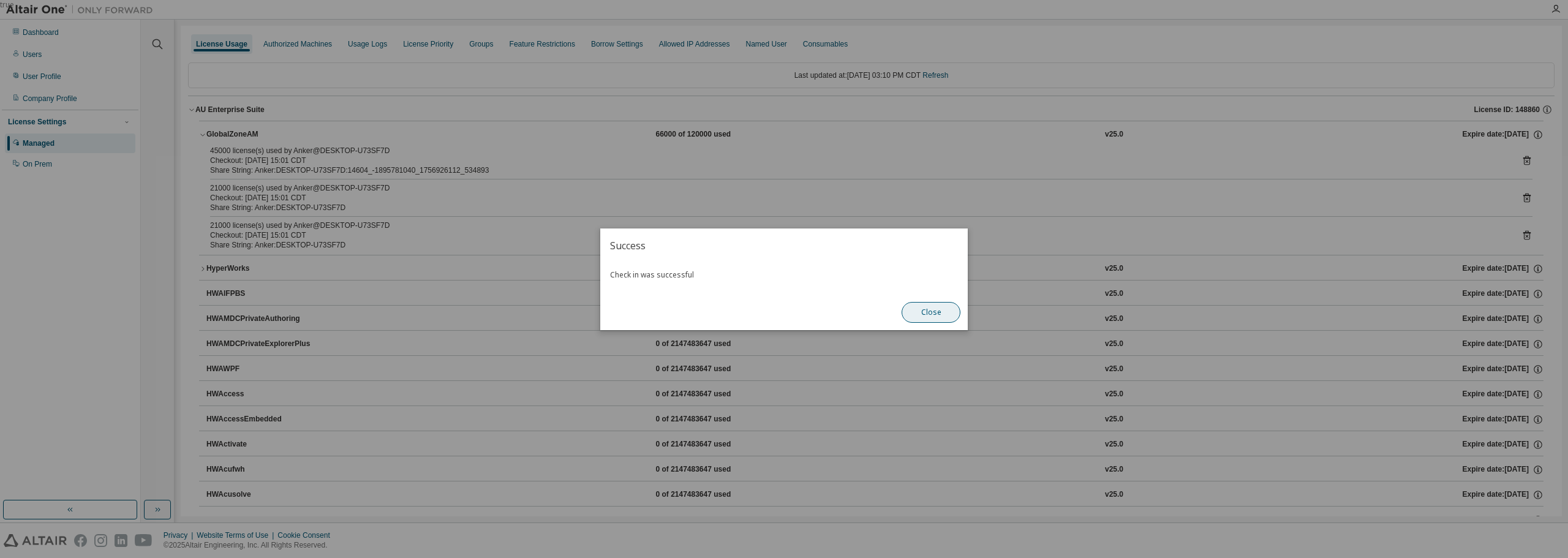
click at [926, 319] on button "Close" at bounding box center [931, 312] width 59 height 21
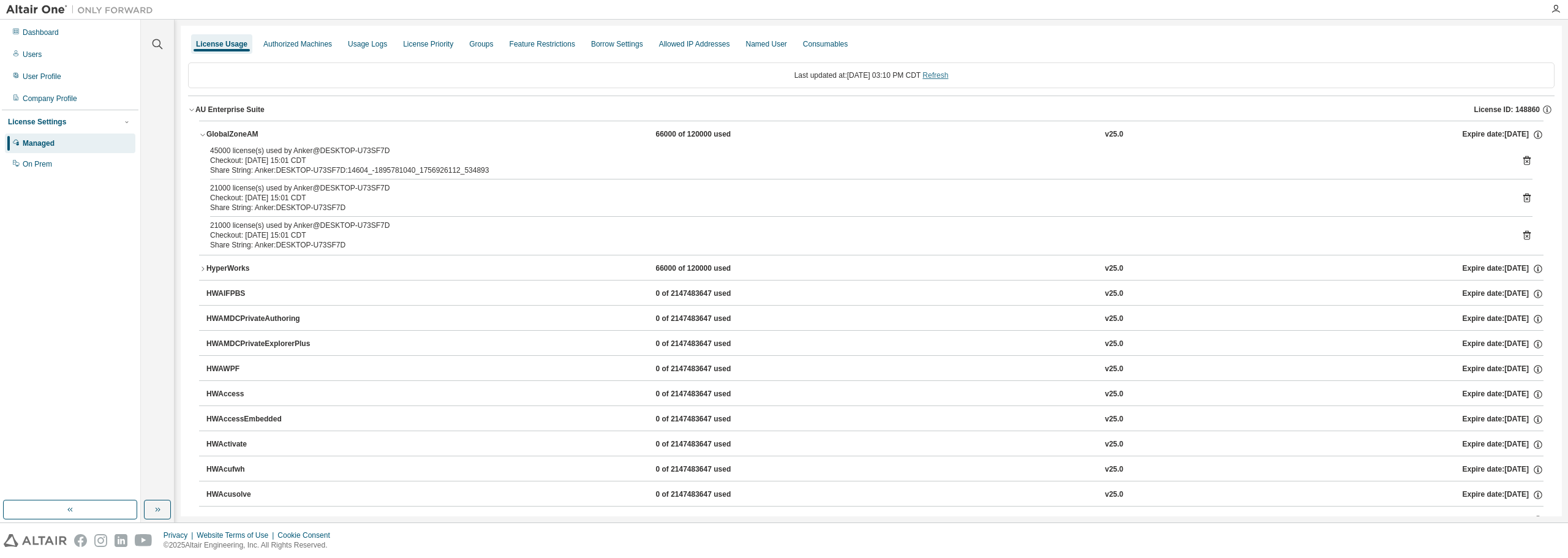
click at [948, 74] on link "Refresh" at bounding box center [935, 75] width 25 height 8
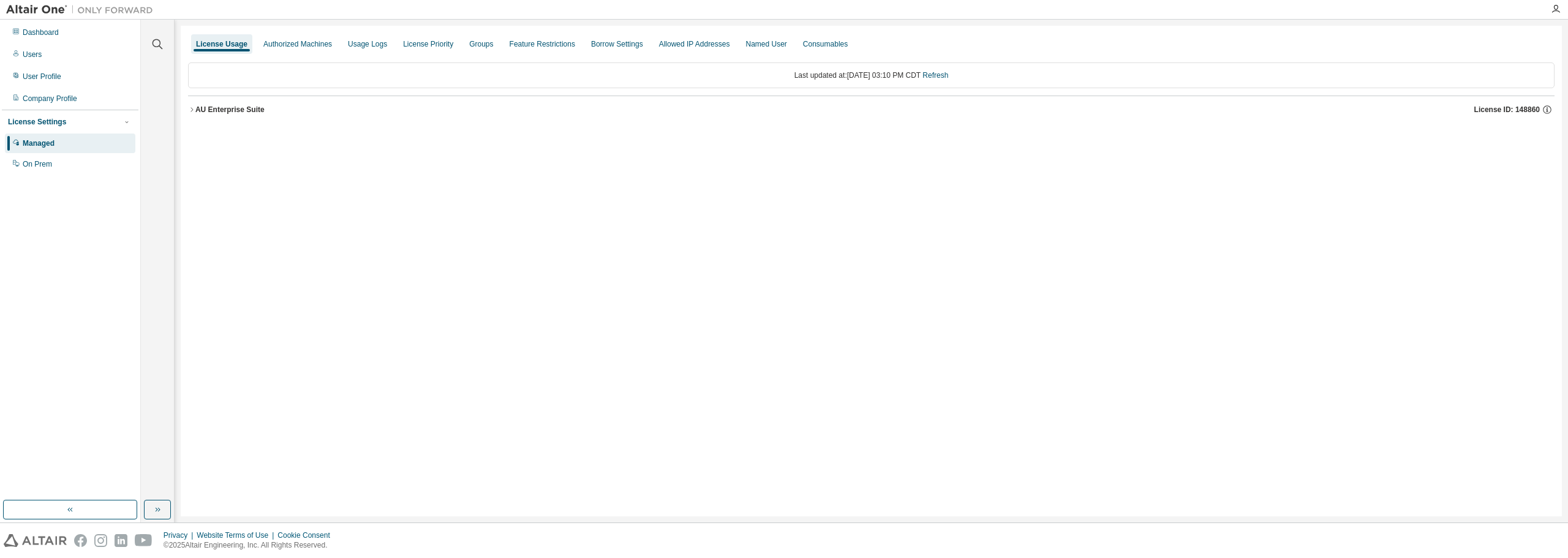
click at [193, 108] on icon "button" at bounding box center [192, 110] width 7 height 7
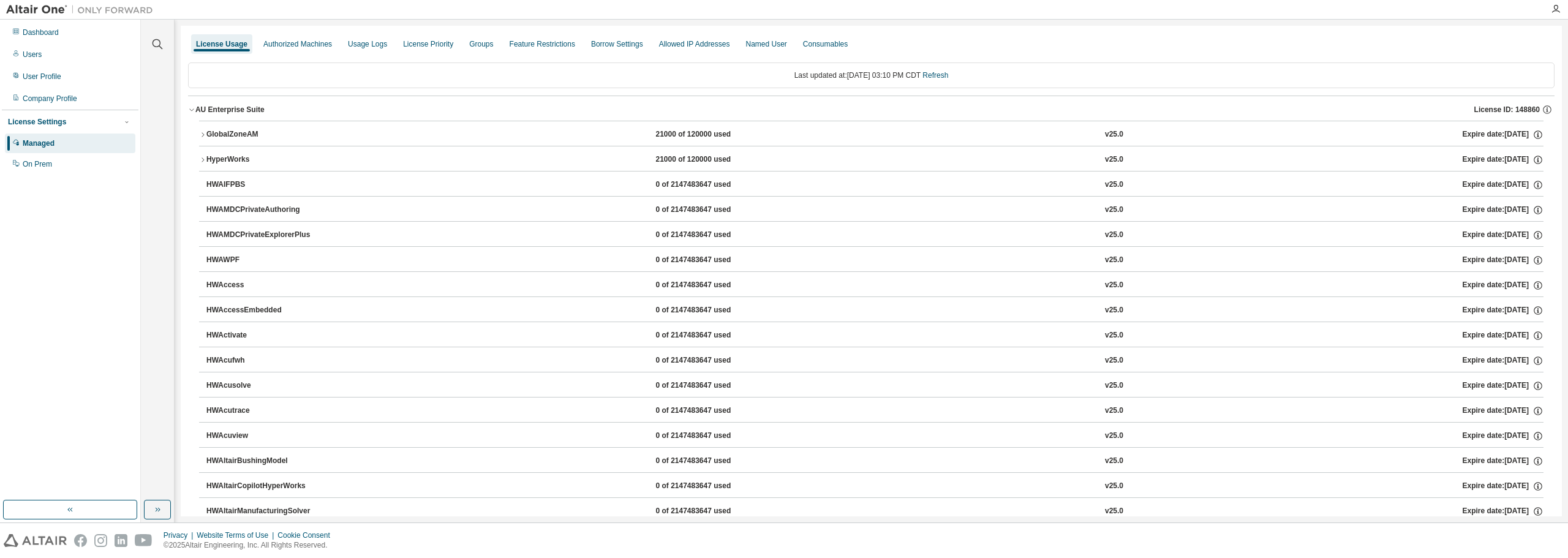
click at [204, 132] on icon "button" at bounding box center [203, 135] width 7 height 7
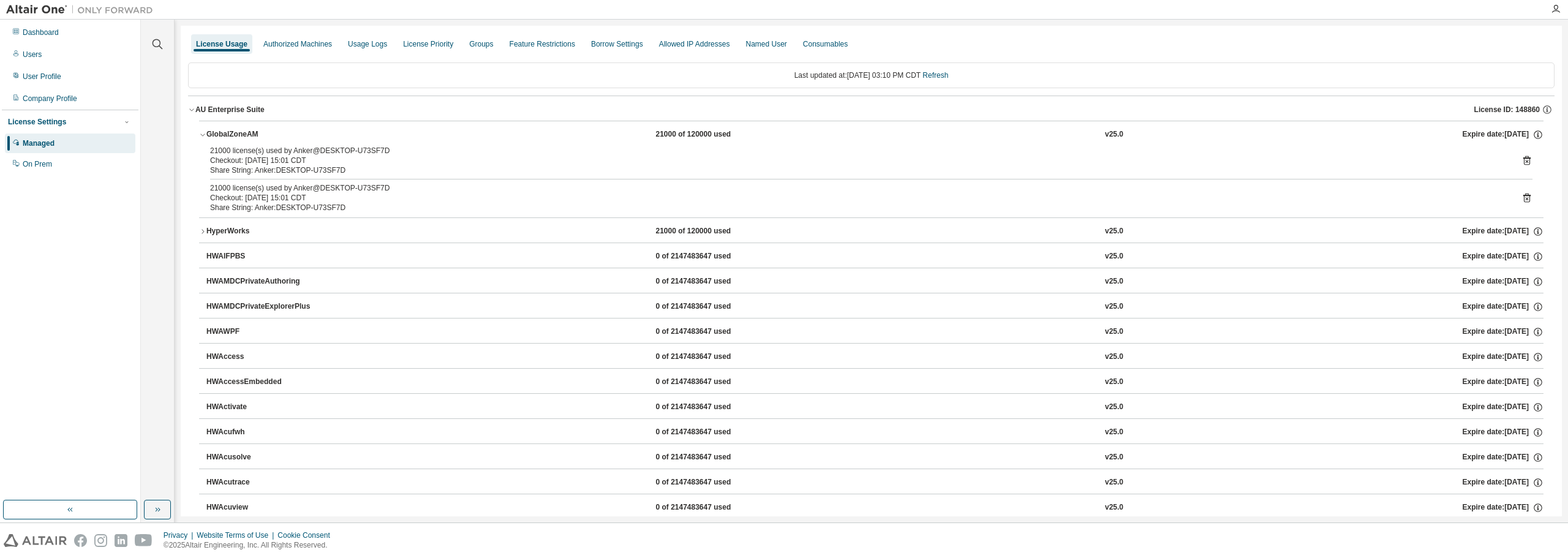
click at [1523, 158] on icon at bounding box center [1527, 161] width 7 height 9
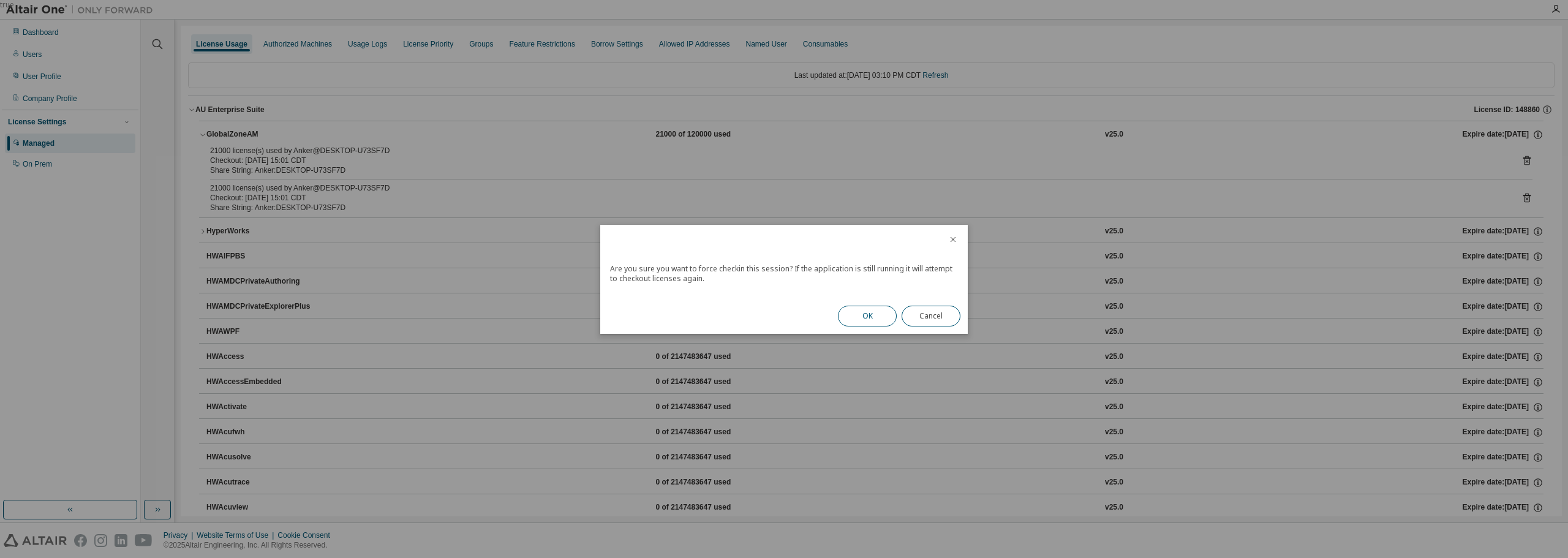
click at [876, 311] on button "OK" at bounding box center [867, 316] width 59 height 21
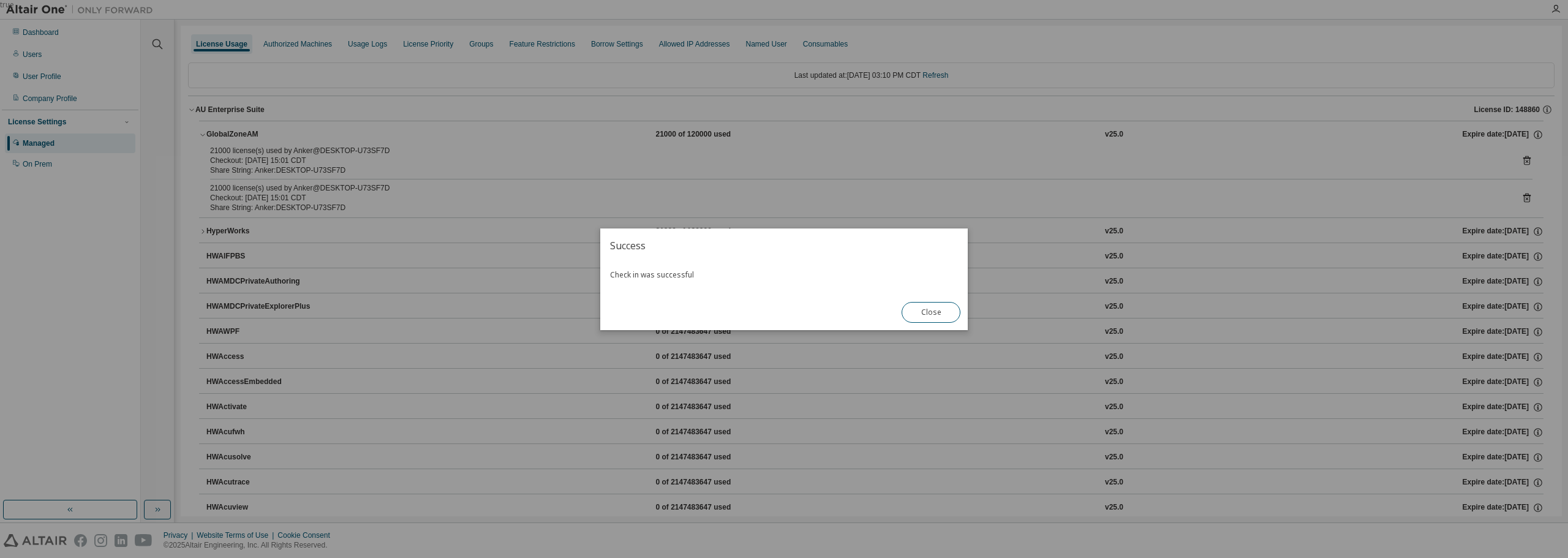
drag, startPoint x: 932, startPoint y: 312, endPoint x: 697, endPoint y: 202, distance: 259.5
click at [932, 311] on button "Close" at bounding box center [931, 312] width 59 height 21
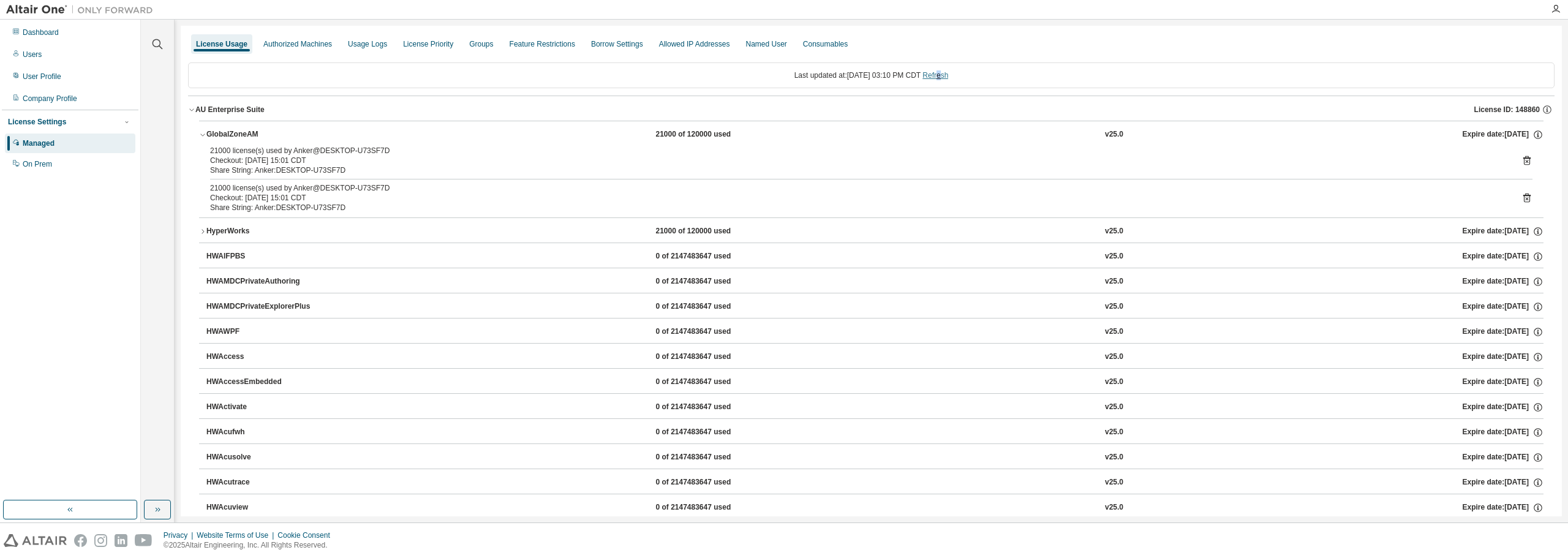
click at [948, 75] on link "Refresh" at bounding box center [935, 75] width 25 height 8
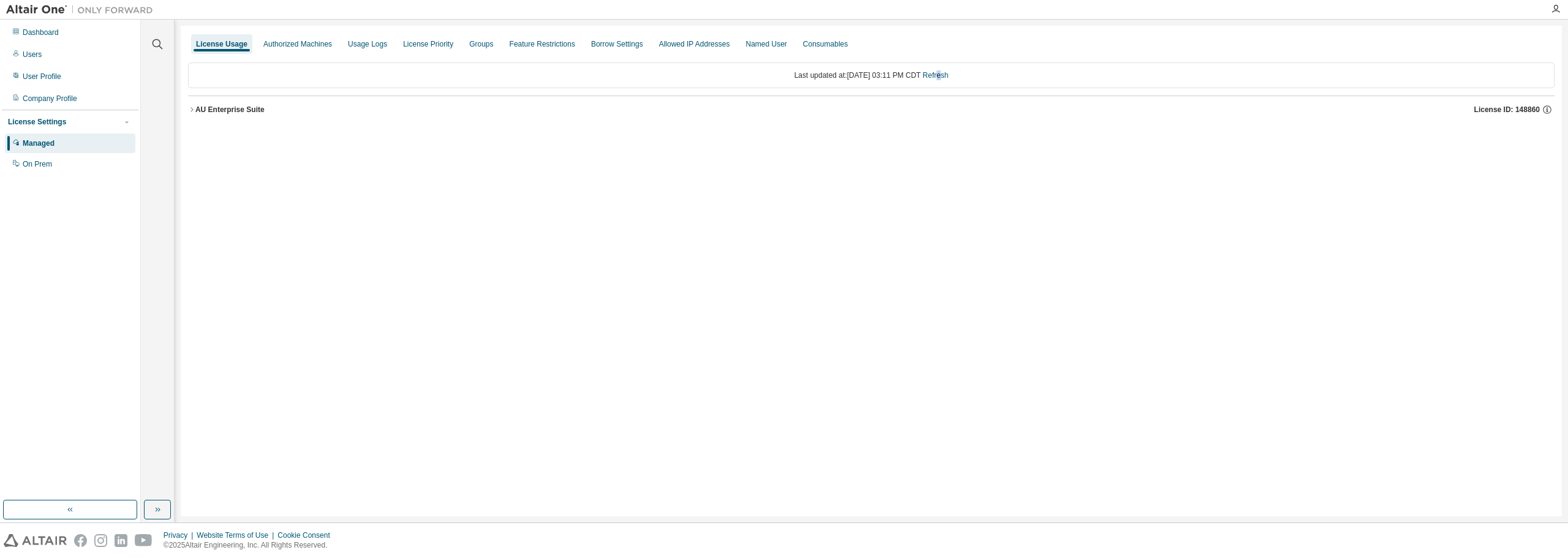
click at [193, 110] on icon "button" at bounding box center [191, 109] width 2 height 4
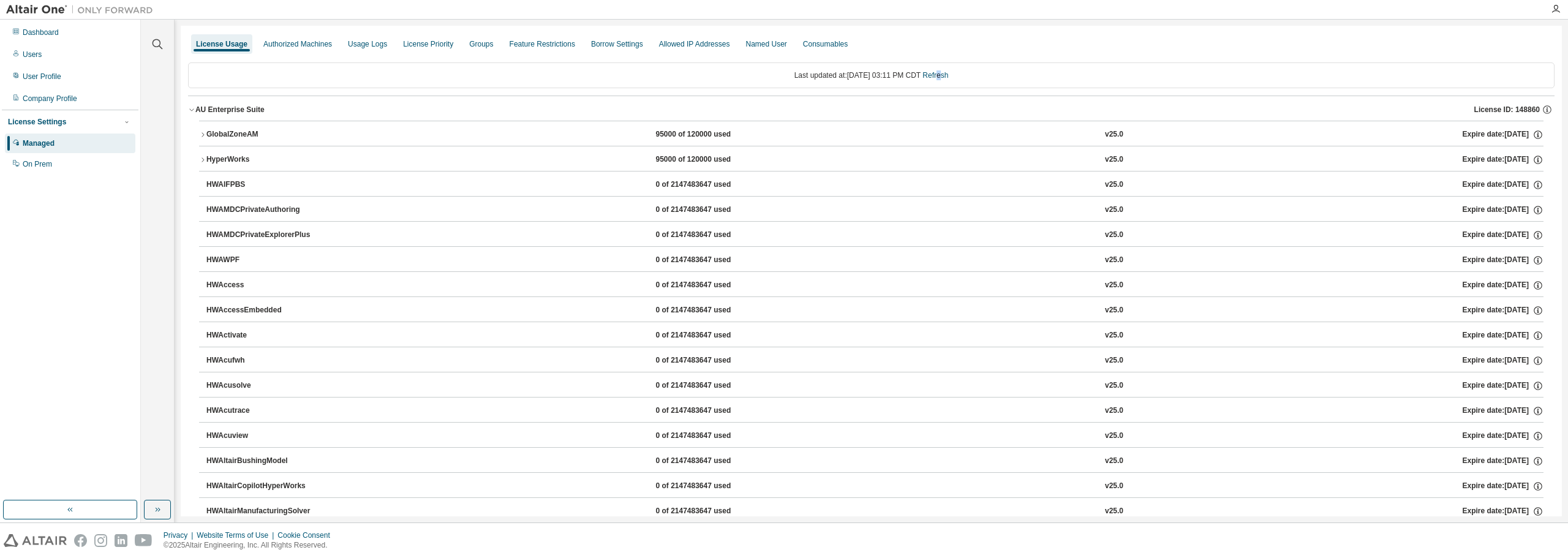
click at [202, 133] on icon "button" at bounding box center [203, 135] width 2 height 4
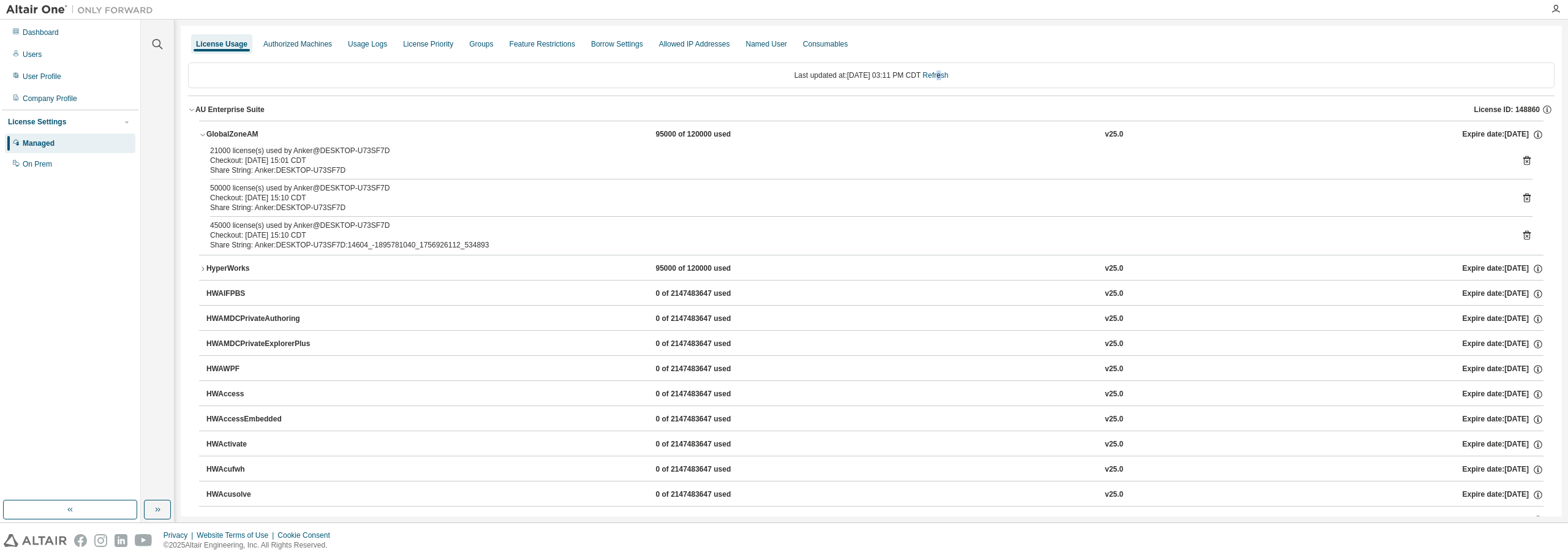
click at [202, 270] on icon "button" at bounding box center [203, 268] width 7 height 7
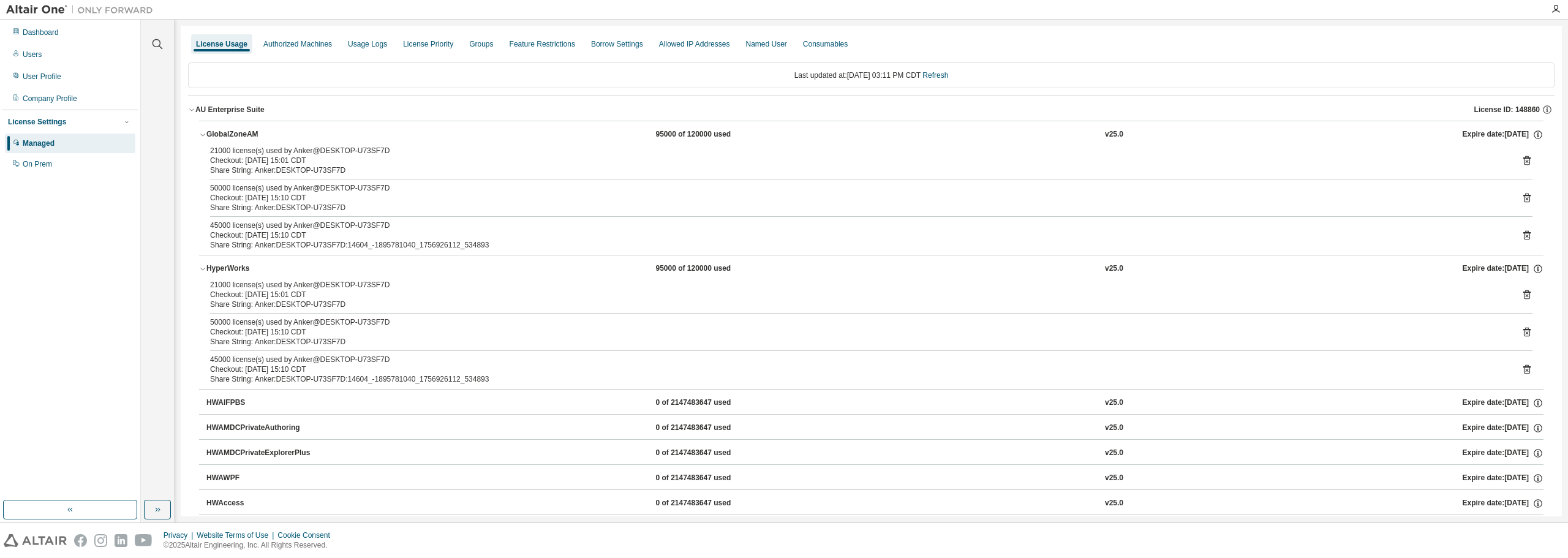
click at [1521, 295] on icon at bounding box center [1527, 295] width 11 height 11
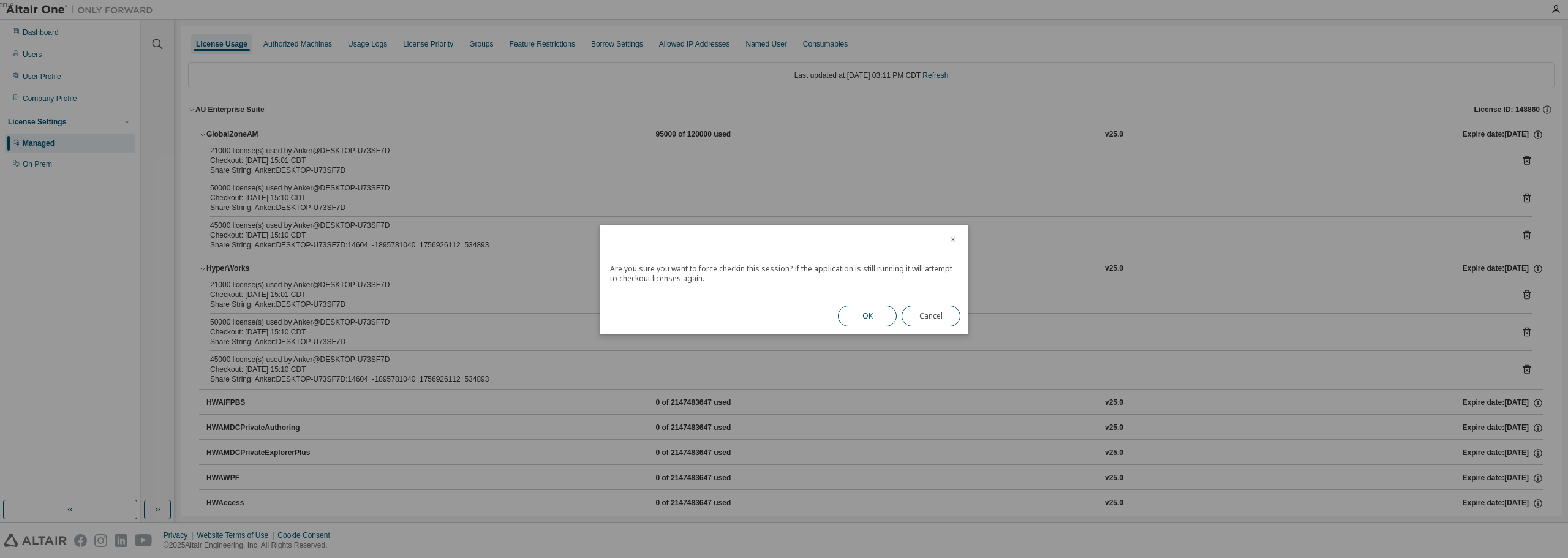
click at [886, 309] on button "OK" at bounding box center [867, 316] width 59 height 21
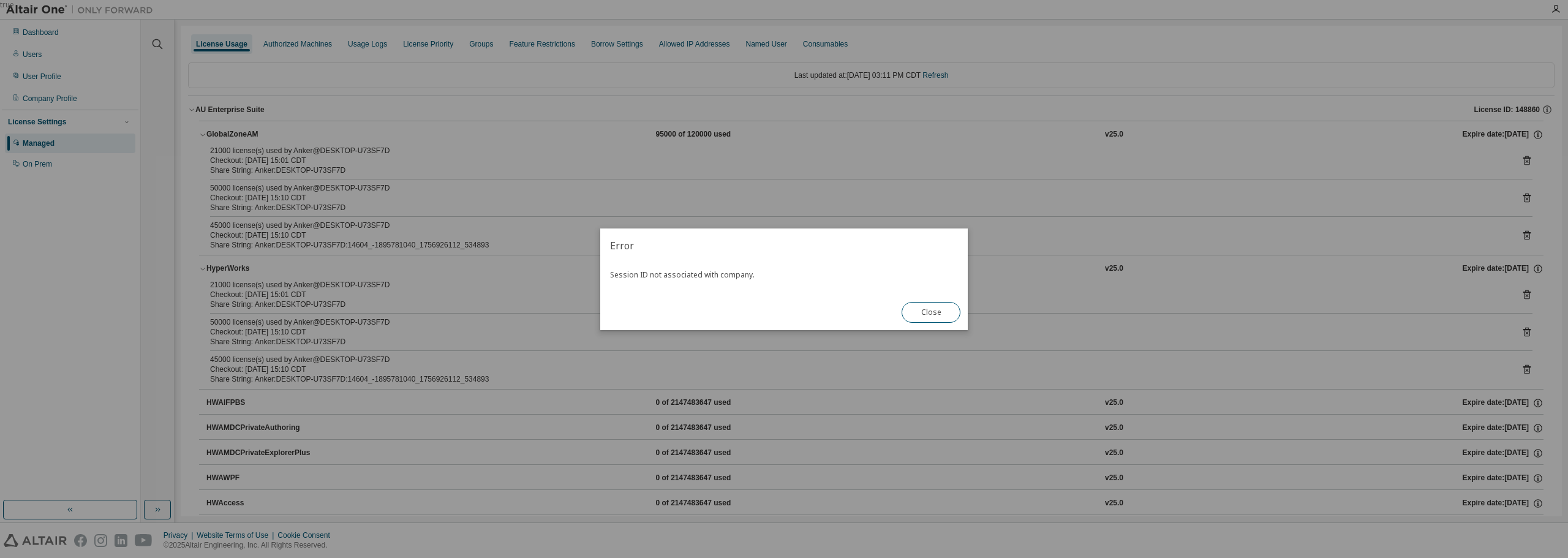
click at [936, 321] on button "Close" at bounding box center [931, 312] width 59 height 21
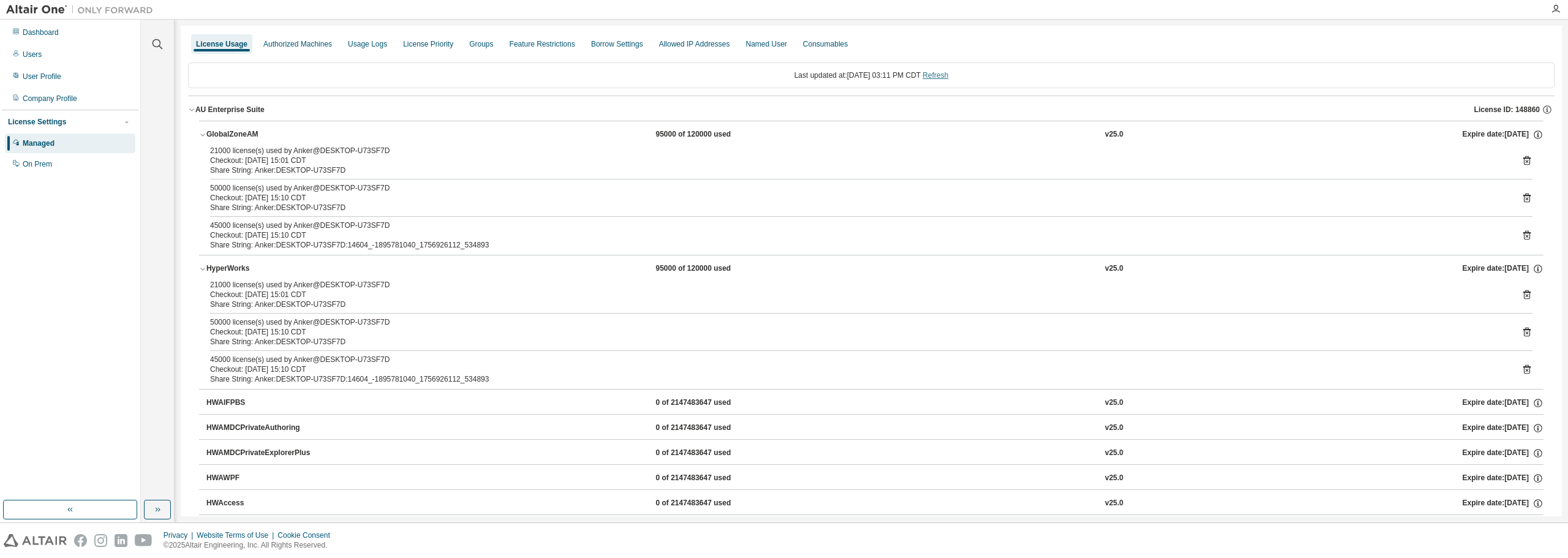
click at [943, 74] on link "Refresh" at bounding box center [935, 75] width 25 height 8
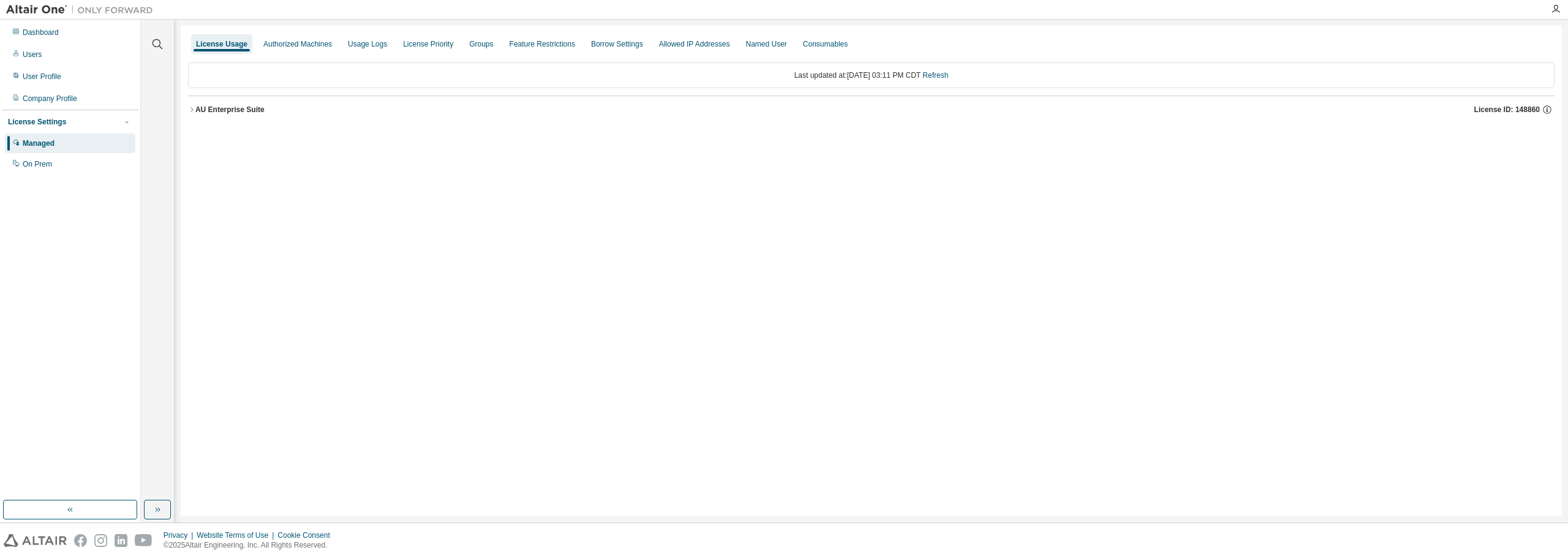
click at [193, 108] on icon "button" at bounding box center [192, 110] width 7 height 7
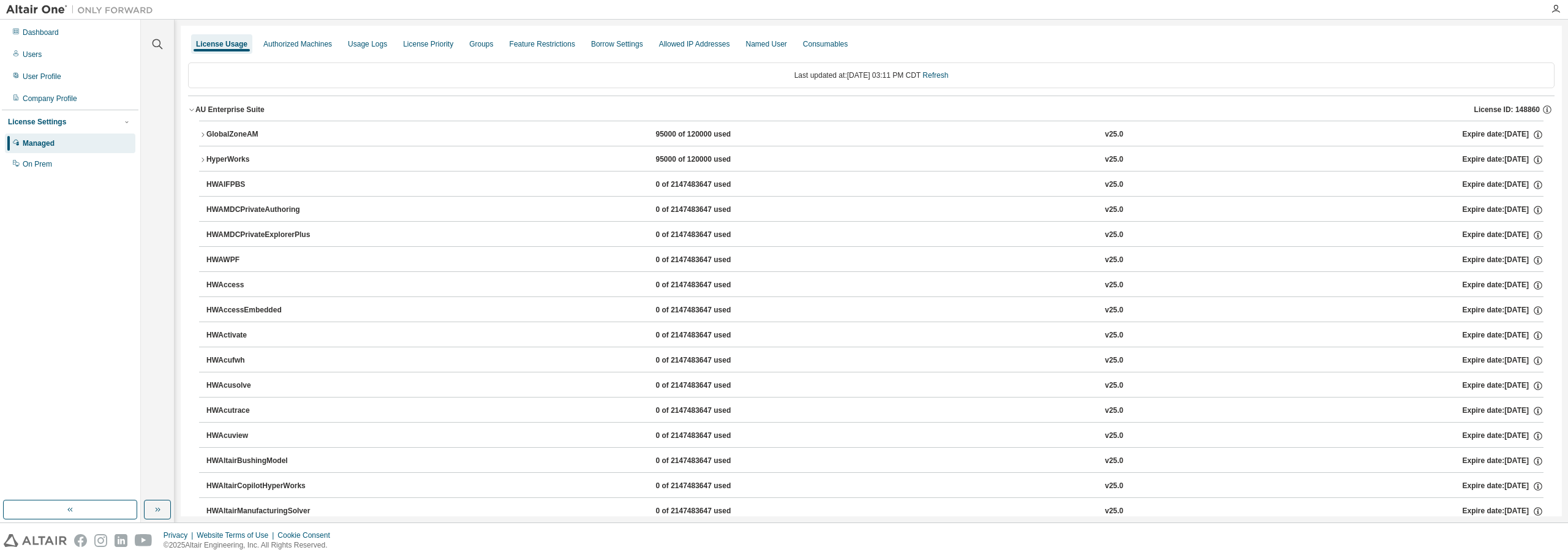
click at [206, 130] on div "GlobalZoneAM" at bounding box center [261, 135] width 110 height 11
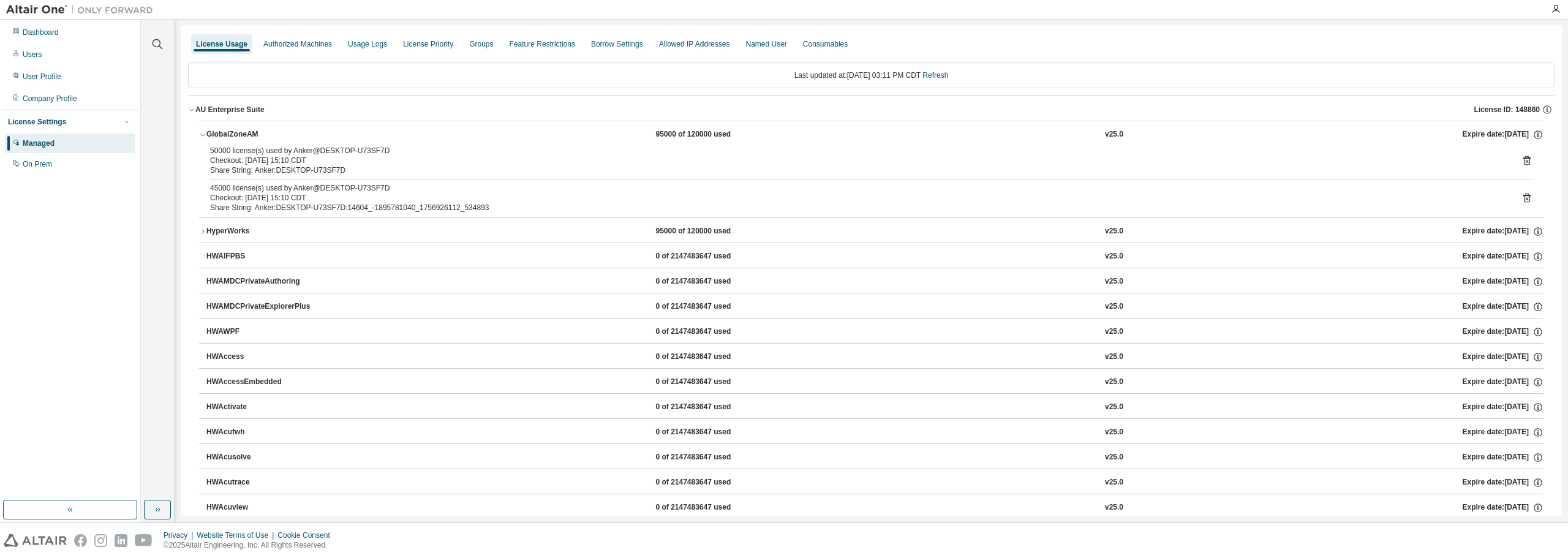
click at [1521, 193] on icon at bounding box center [1527, 198] width 11 height 11
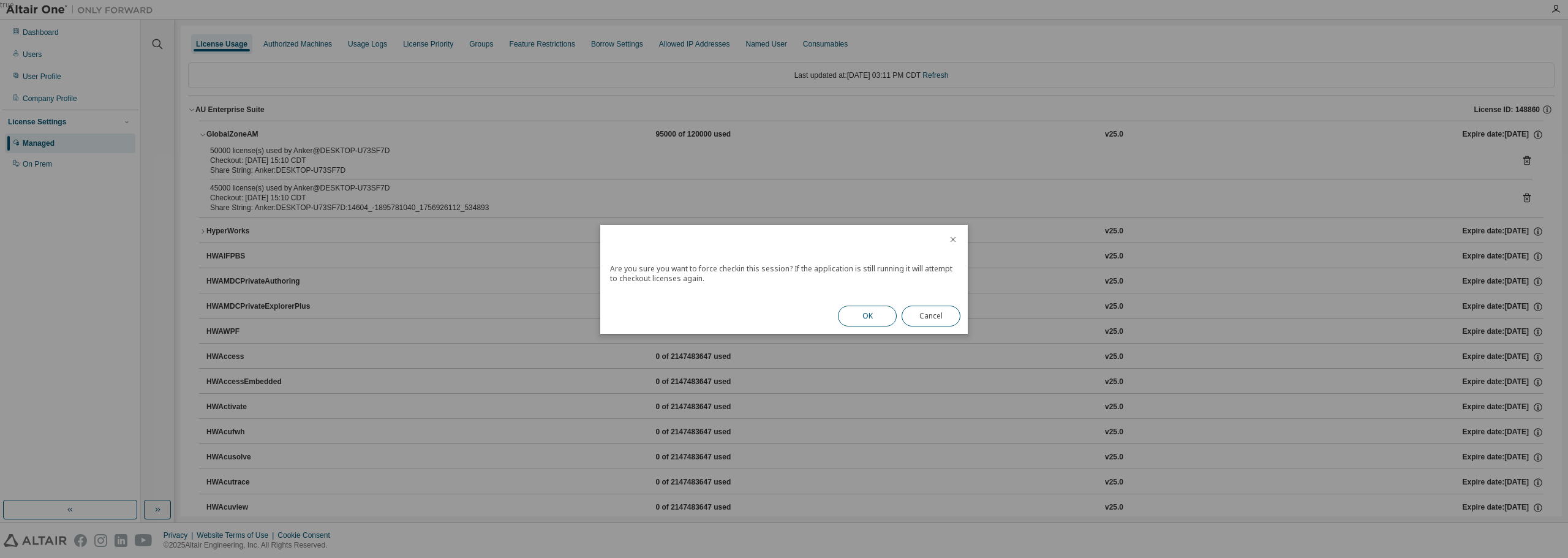
click at [864, 320] on button "OK" at bounding box center [867, 316] width 59 height 21
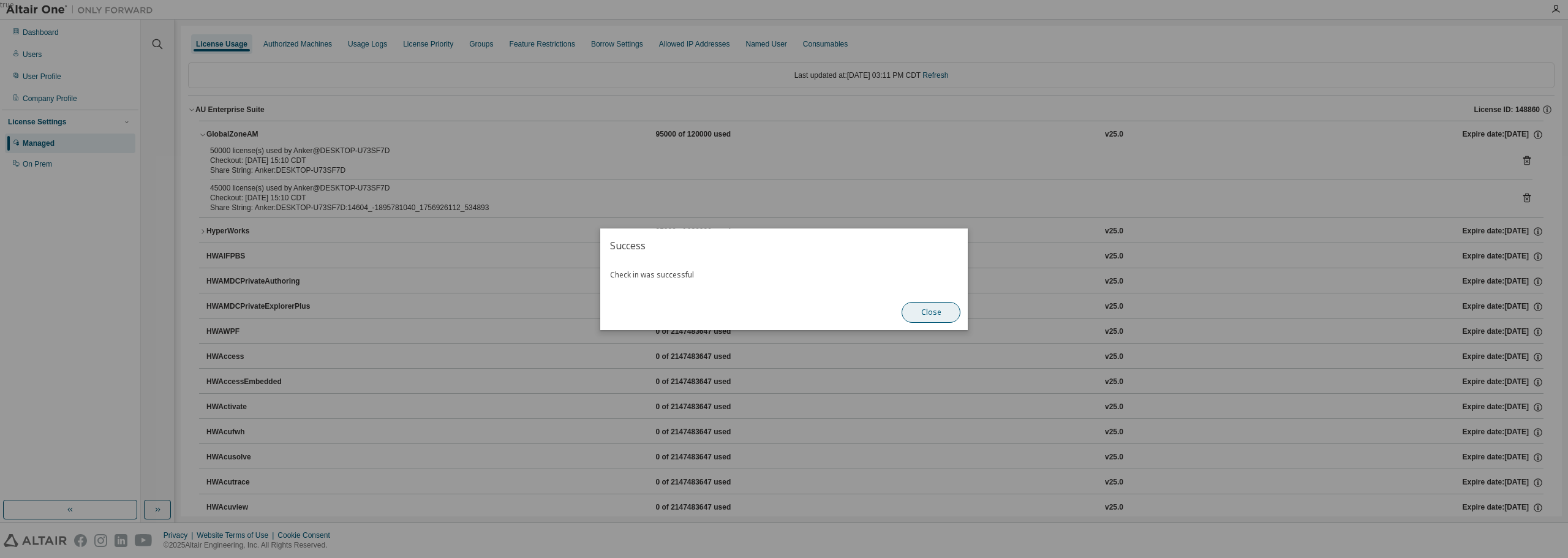
click at [908, 314] on button "Close" at bounding box center [931, 312] width 59 height 21
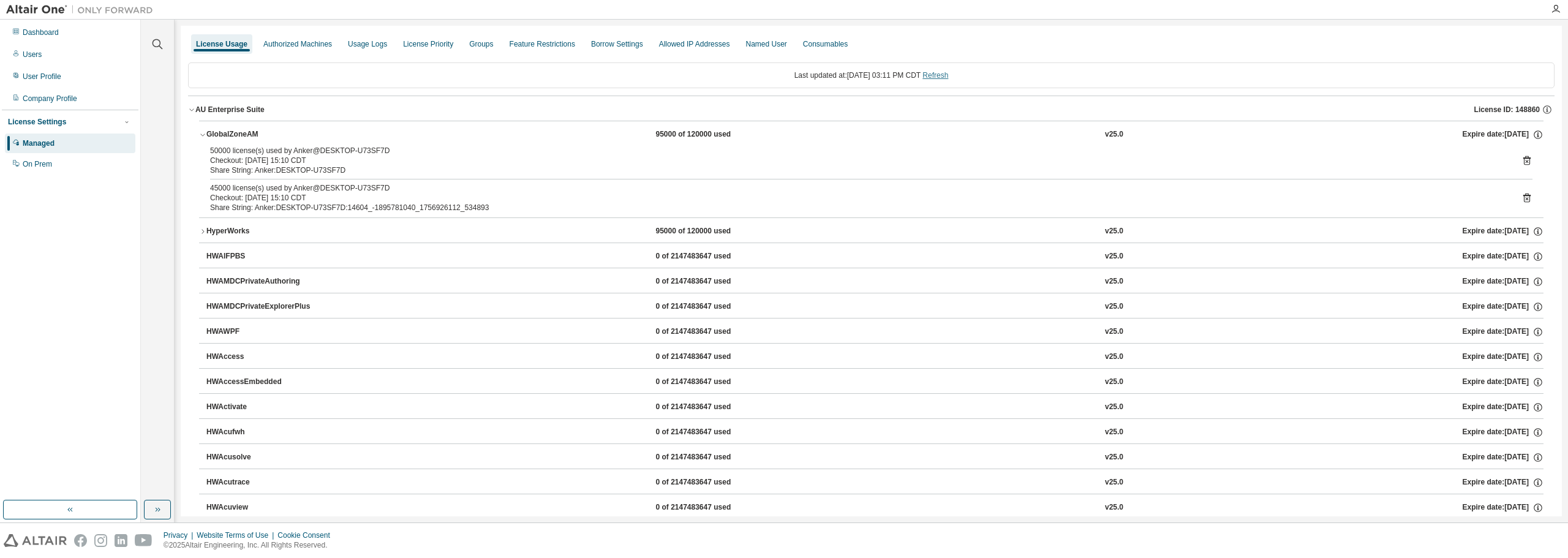
click at [948, 76] on link "Refresh" at bounding box center [935, 75] width 25 height 8
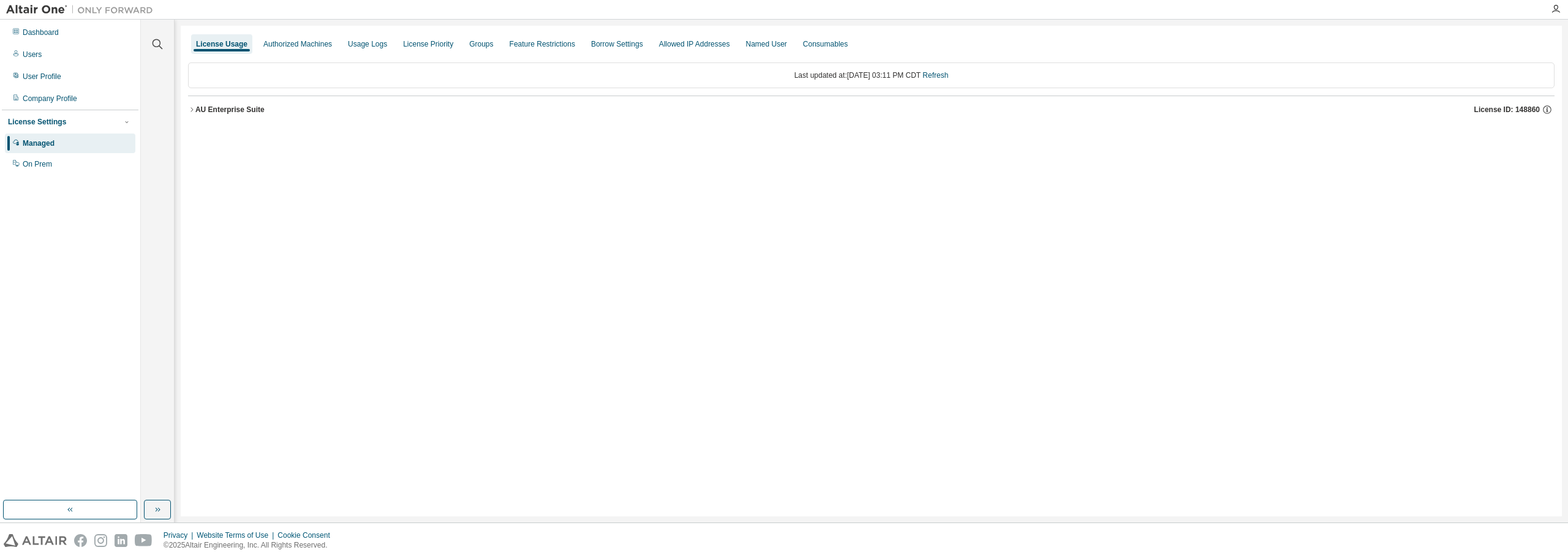
click at [192, 108] on icon "button" at bounding box center [191, 109] width 2 height 4
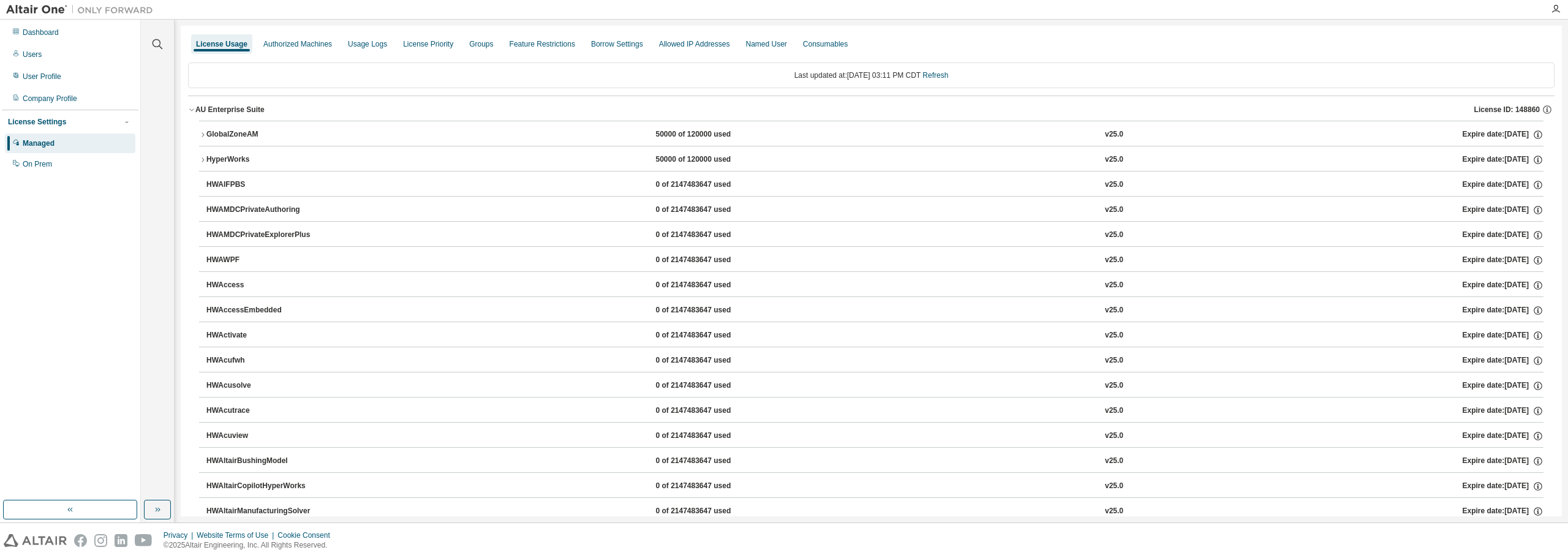
click at [202, 134] on icon "button" at bounding box center [203, 135] width 7 height 7
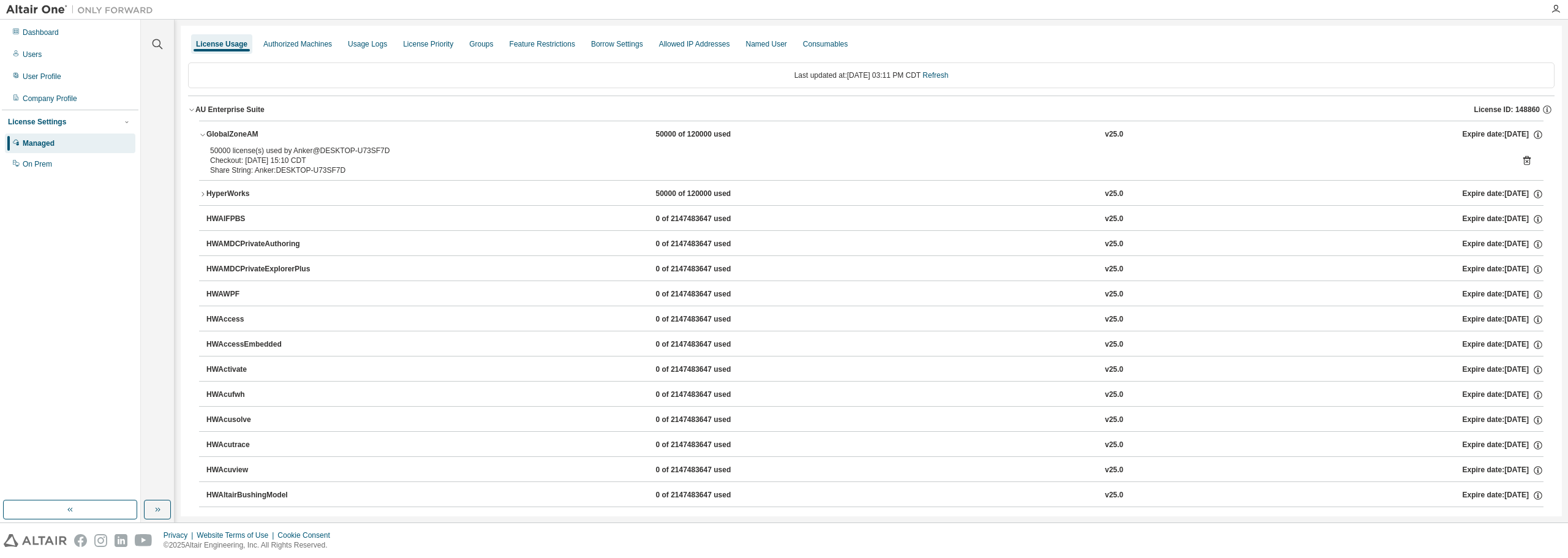
click at [1523, 157] on icon at bounding box center [1527, 161] width 7 height 9
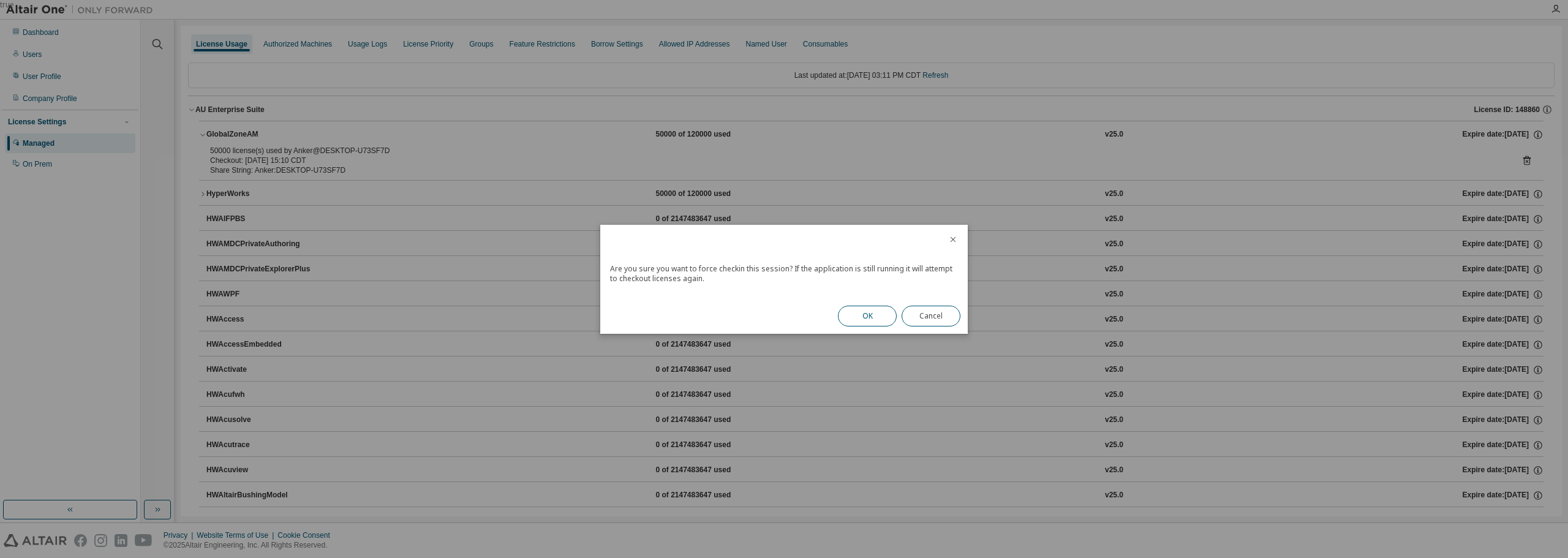
click at [859, 310] on button "OK" at bounding box center [867, 316] width 59 height 21
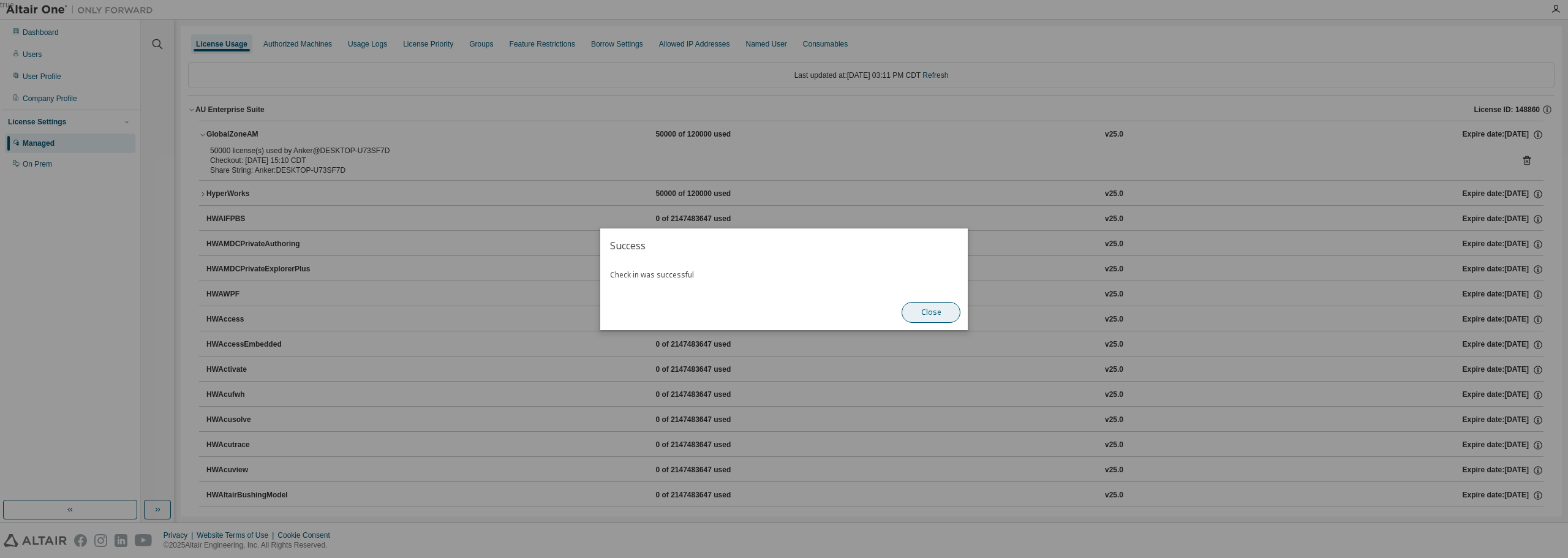
drag, startPoint x: 935, startPoint y: 312, endPoint x: 557, endPoint y: 98, distance: 434.4
click at [934, 311] on button "Close" at bounding box center [931, 312] width 59 height 21
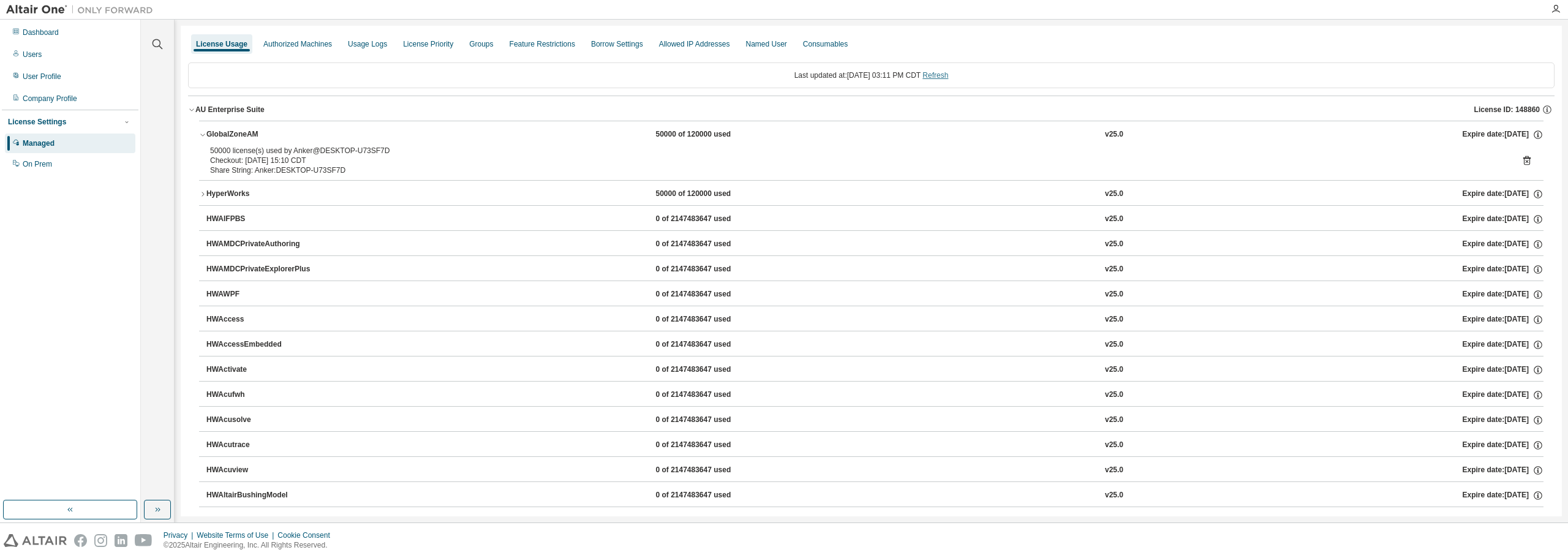
click at [948, 76] on link "Refresh" at bounding box center [935, 75] width 25 height 8
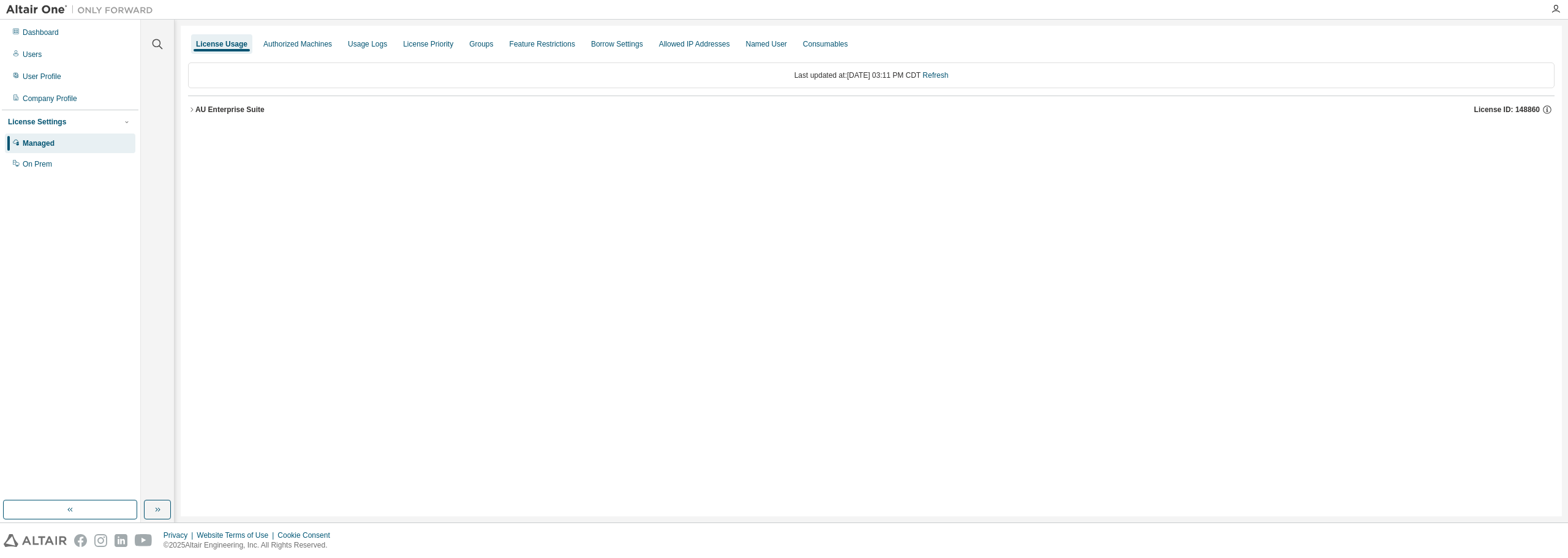
click at [193, 110] on icon "button" at bounding box center [192, 110] width 7 height 7
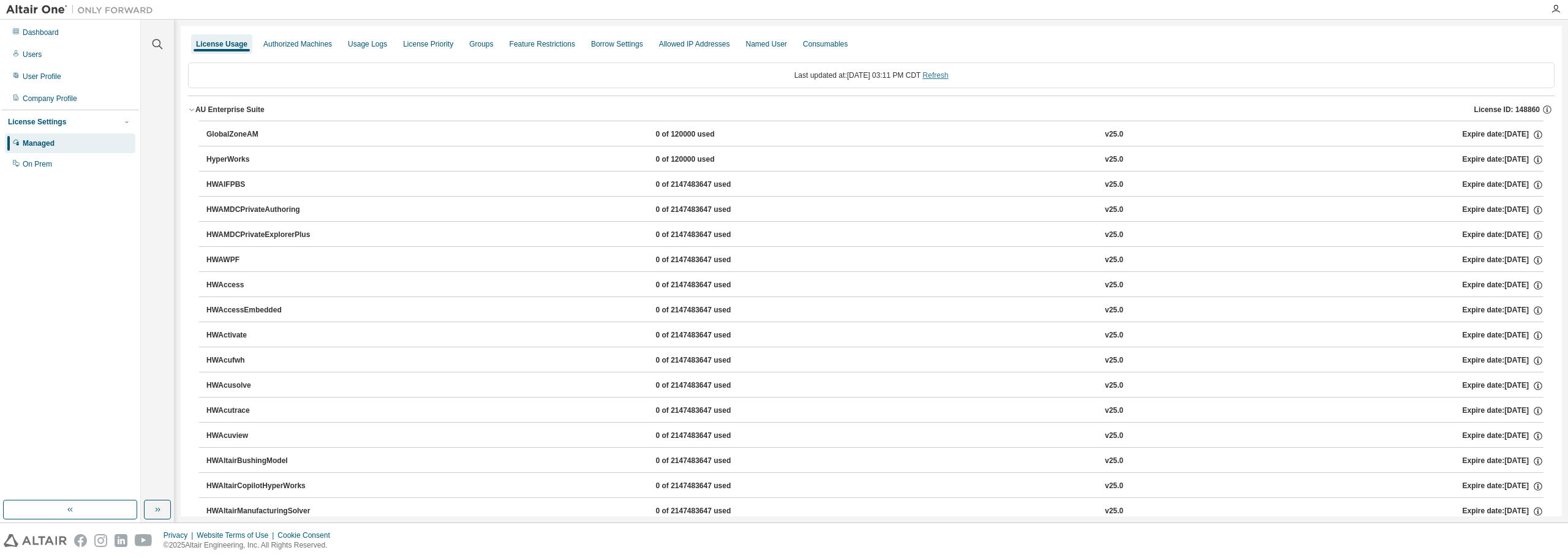
click at [948, 73] on link "Refresh" at bounding box center [935, 75] width 25 height 8
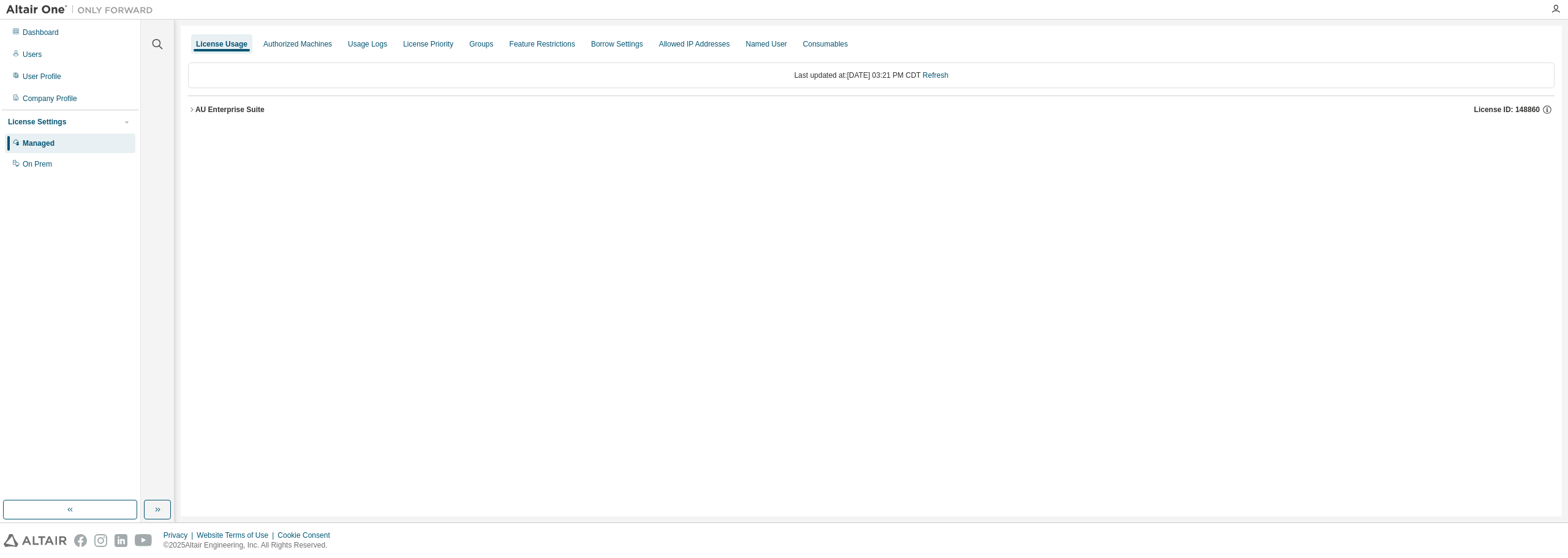
click at [193, 108] on icon "button" at bounding box center [192, 110] width 7 height 7
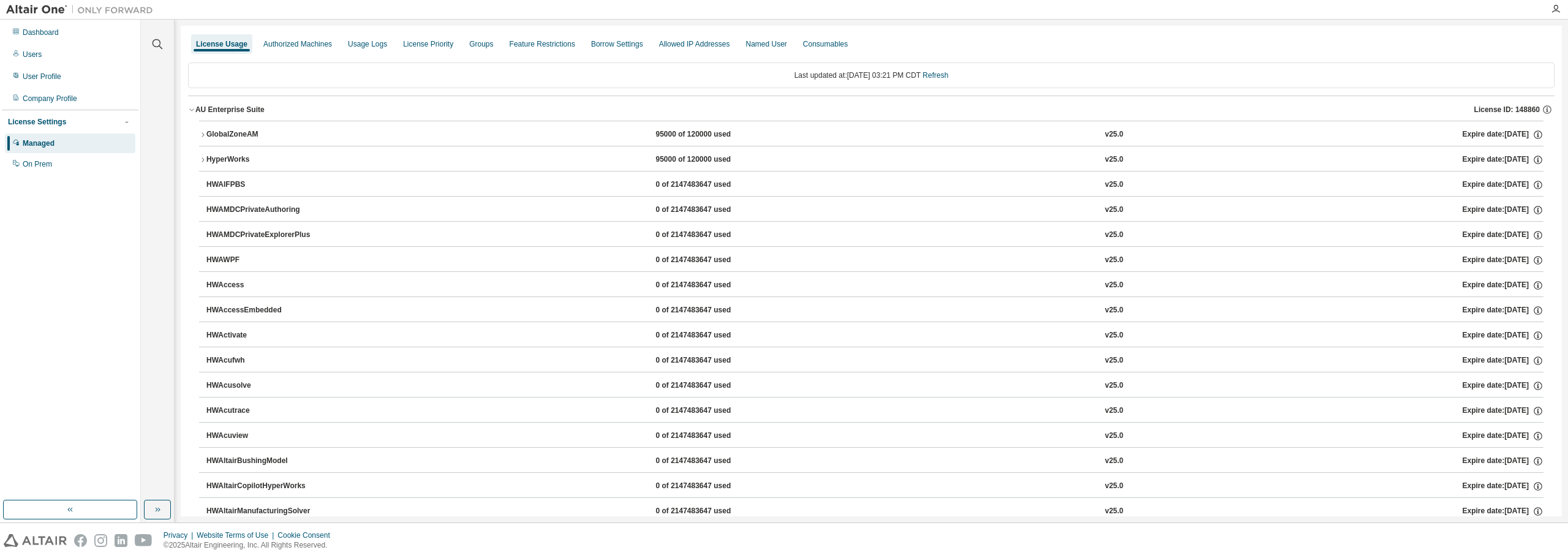
click at [202, 132] on icon "button" at bounding box center [203, 135] width 7 height 7
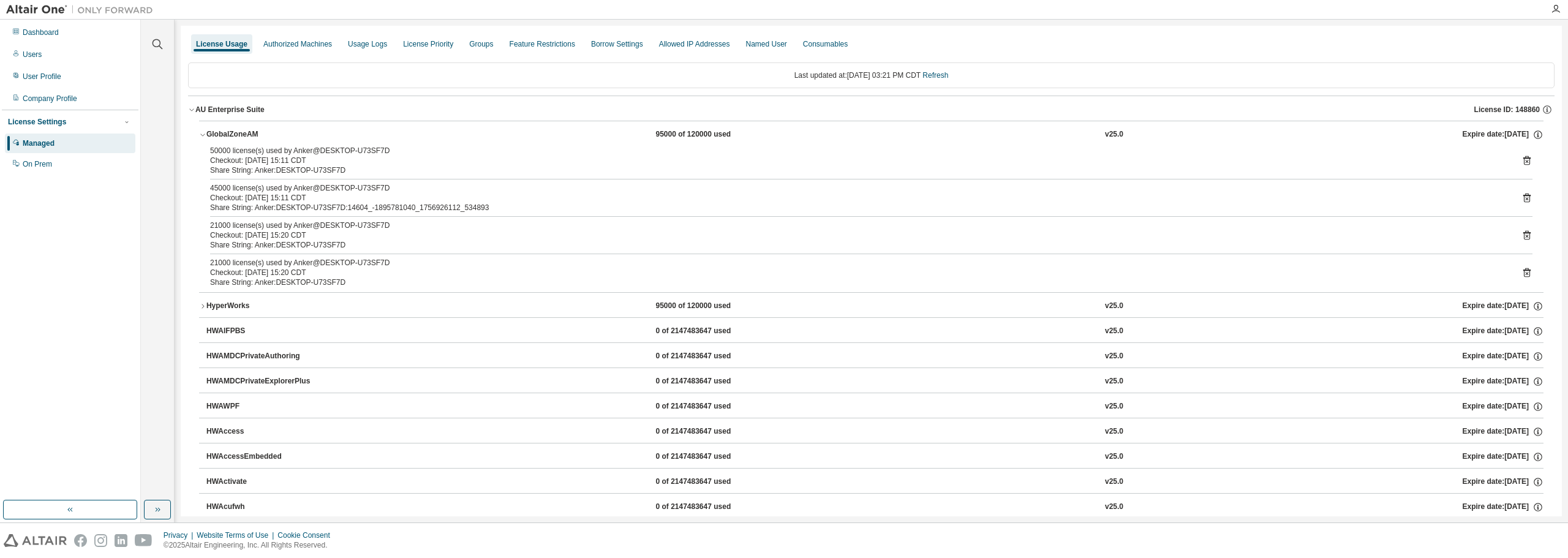
click at [205, 304] on icon "button" at bounding box center [203, 306] width 7 height 7
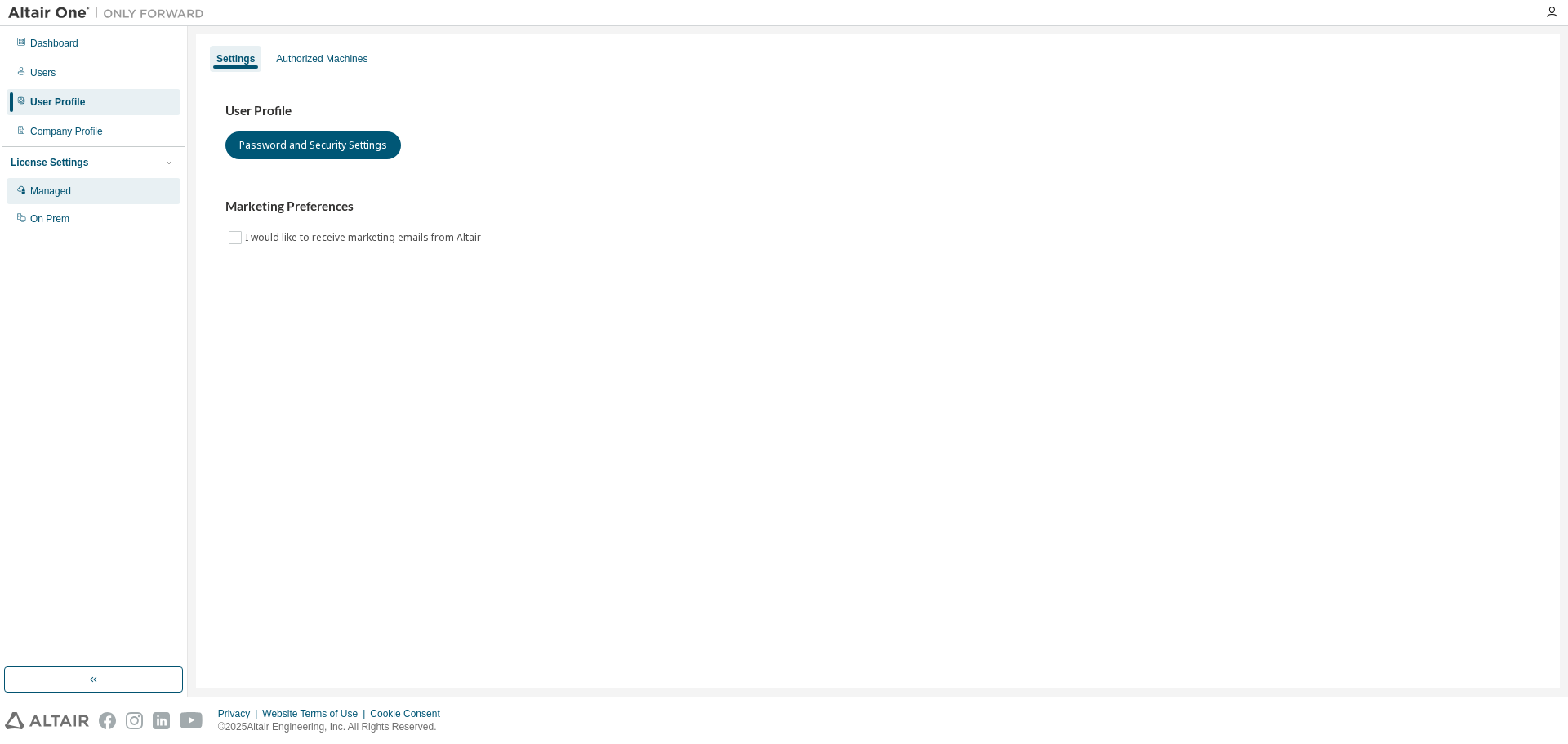
click at [58, 193] on div "Managed" at bounding box center [50, 191] width 41 height 13
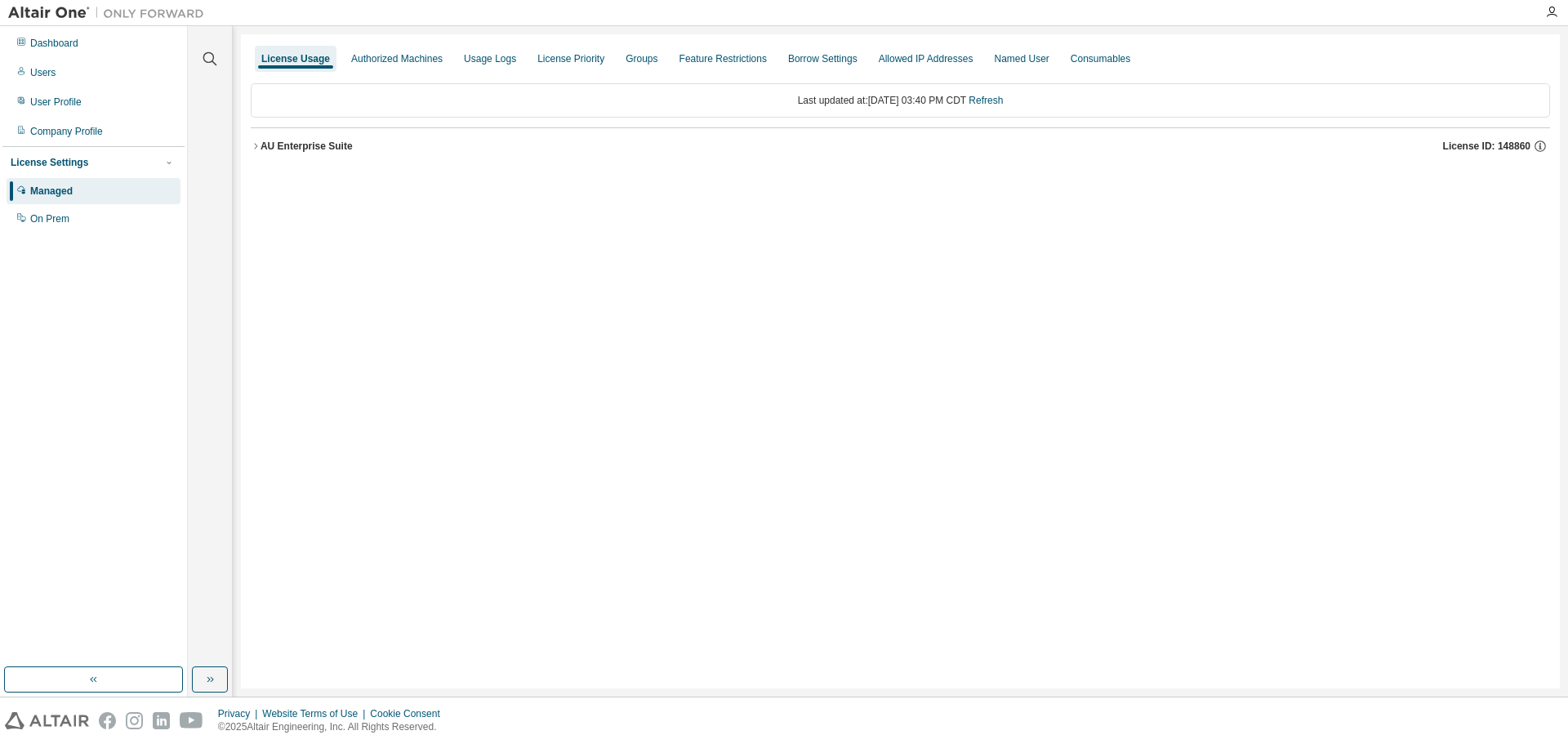
click at [257, 148] on icon "button" at bounding box center [256, 146] width 9 height 9
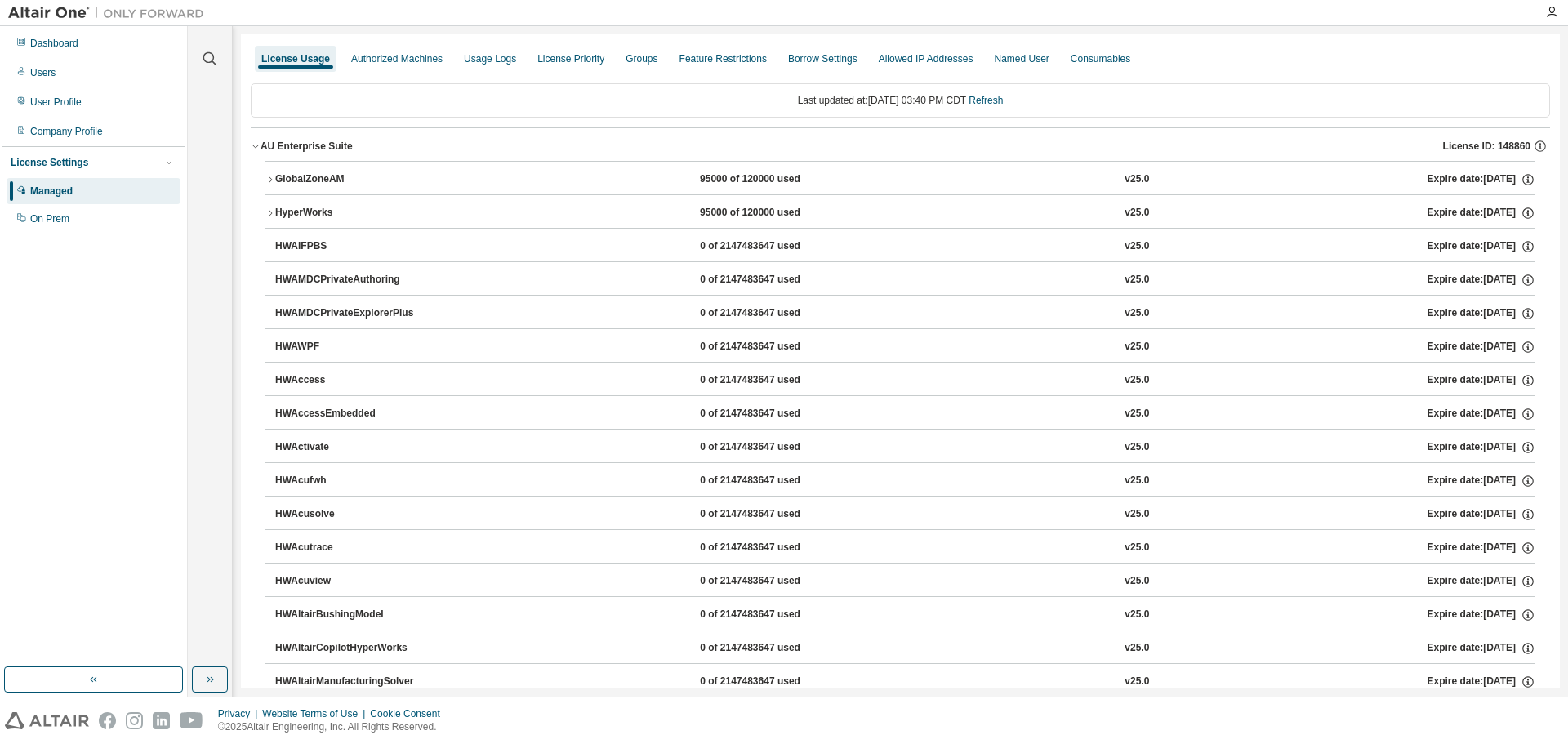
click at [269, 174] on button "GlobalZoneAM 95000 of 120000 used v25.0 Expire date: [DATE]" at bounding box center [900, 179] width 1270 height 36
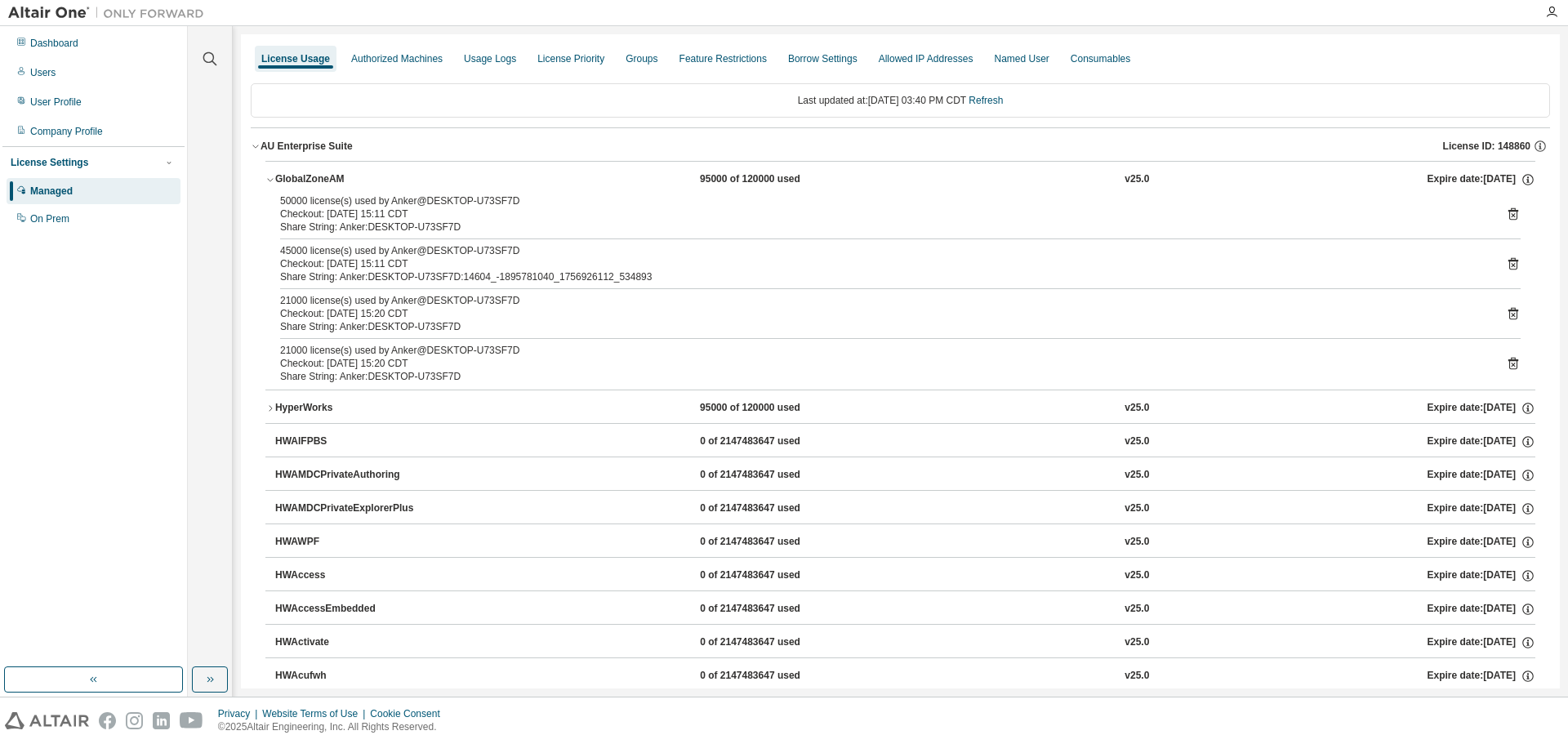
click at [267, 406] on icon "button" at bounding box center [270, 408] width 9 height 9
